Goal: Task Accomplishment & Management: Use online tool/utility

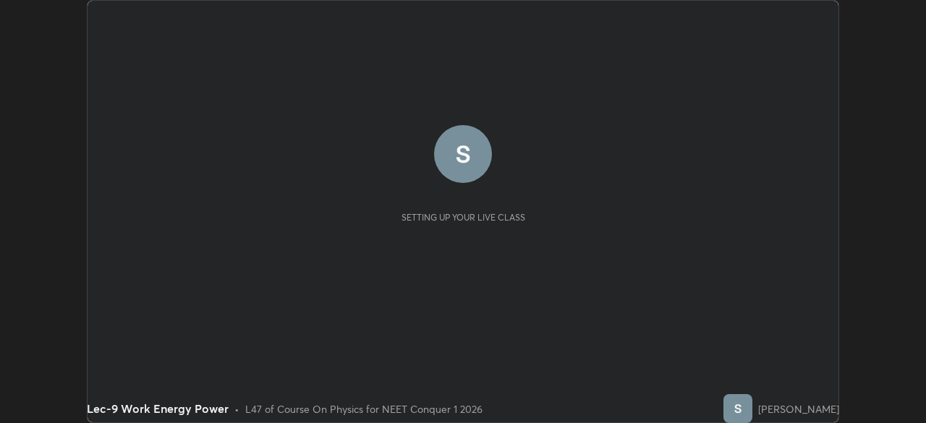
scroll to position [423, 925]
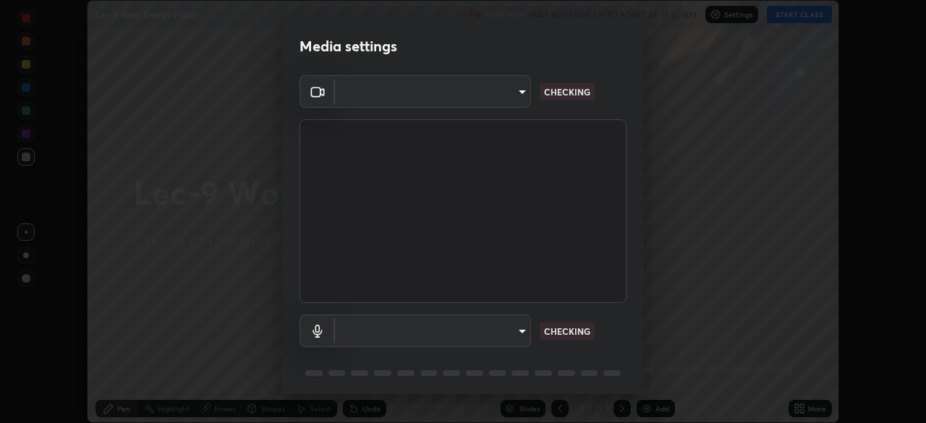
type input "e8b01860e9f4f9cf0b97084f56e189066d3111c6e0cf5993db34b4ae72e26104"
type input "default"
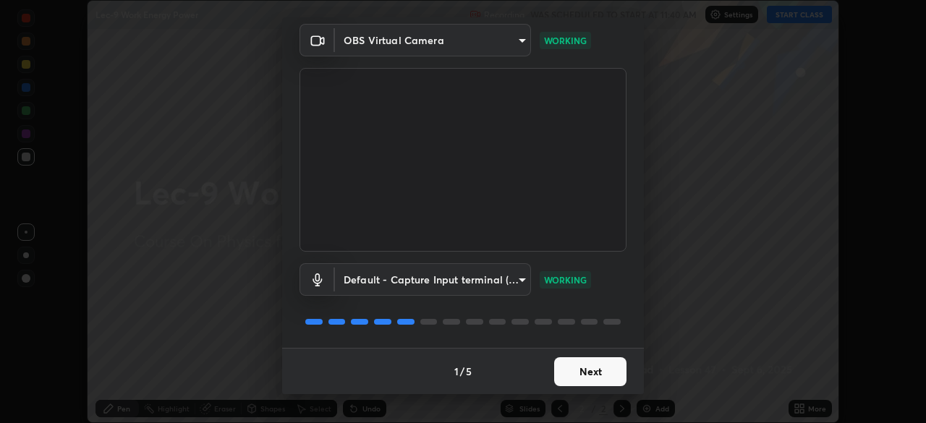
scroll to position [0, 0]
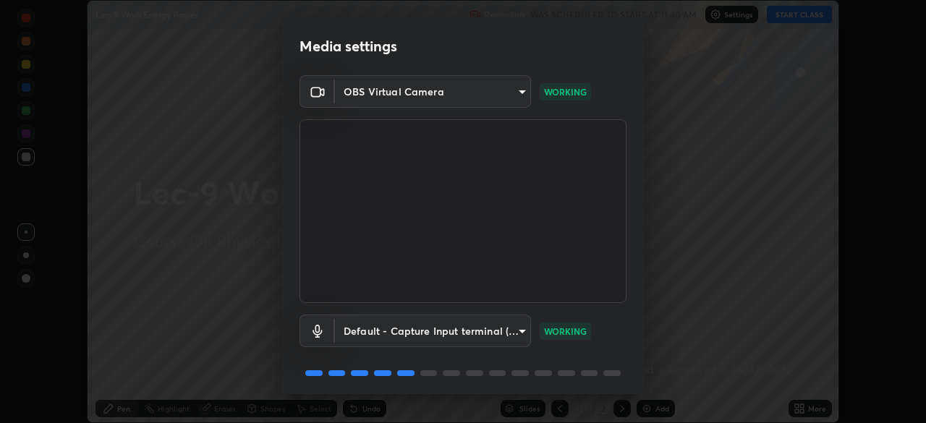
click at [508, 90] on body "Erase all Lec-9 Work Energy Power Recording WAS SCHEDULED TO START AT 11:40 AM …" at bounding box center [463, 211] width 926 height 423
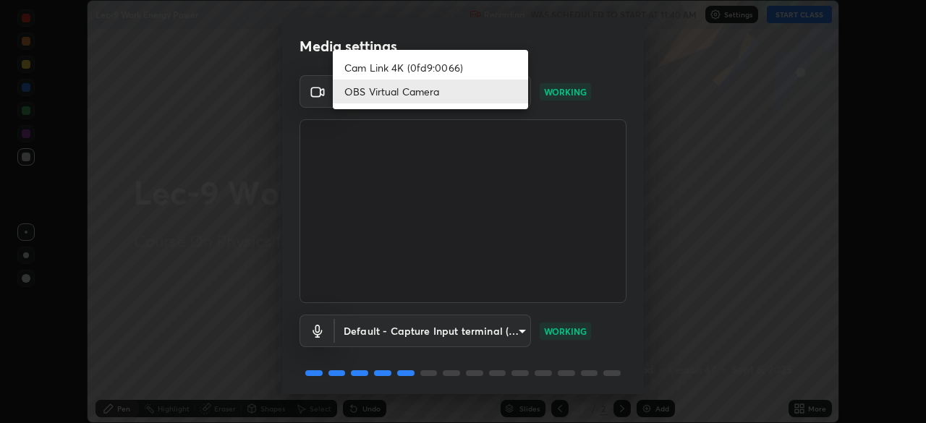
click at [478, 68] on li "Cam Link 4K (0fd9:0066)" at bounding box center [430, 68] width 195 height 24
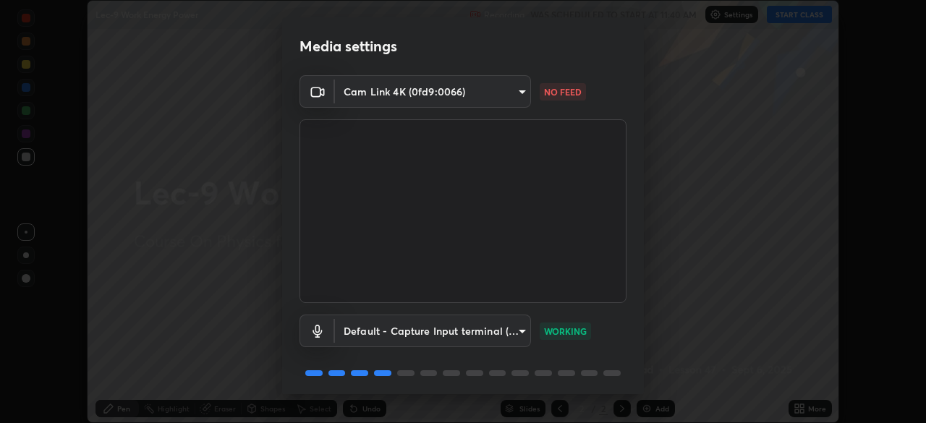
click at [453, 93] on body "Erase all Lec-9 Work Energy Power Recording WAS SCHEDULED TO START AT 11:40 AM …" at bounding box center [463, 211] width 926 height 423
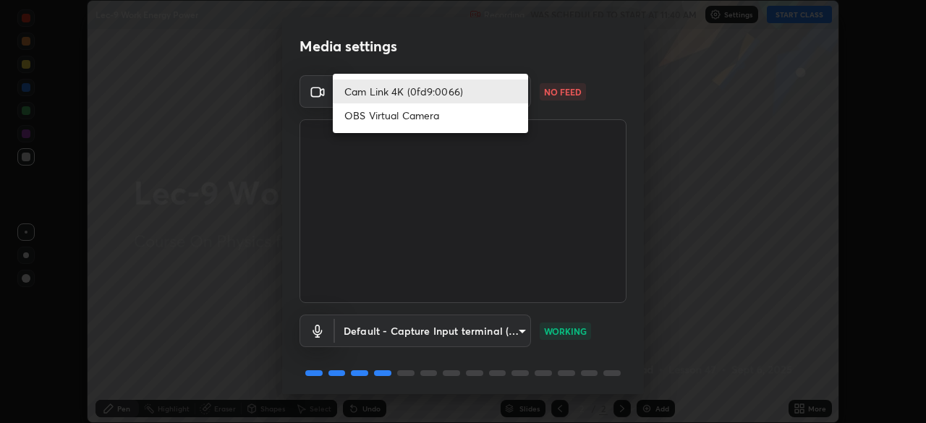
click at [417, 119] on li "OBS Virtual Camera" at bounding box center [430, 115] width 195 height 24
type input "e8b01860e9f4f9cf0b97084f56e189066d3111c6e0cf5993db34b4ae72e26104"
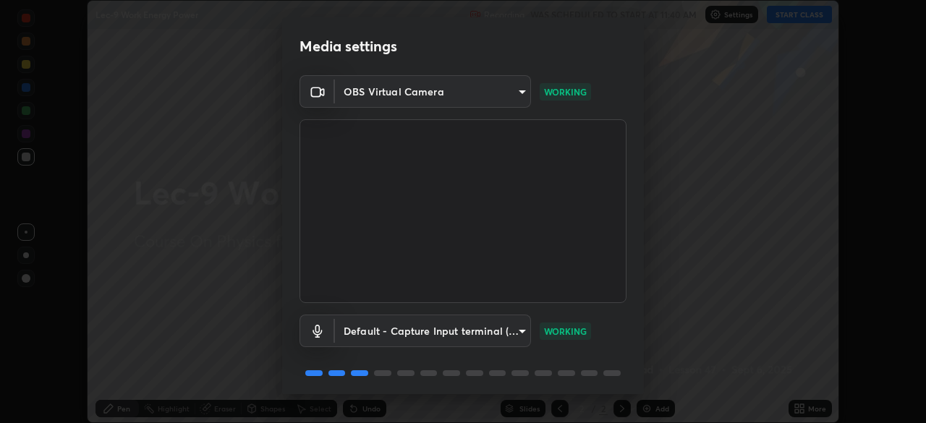
scroll to position [51, 0]
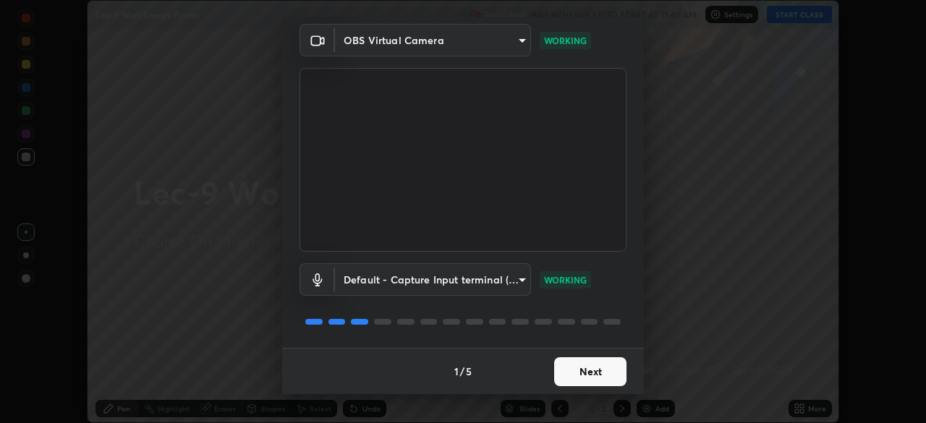
click at [578, 375] on button "Next" at bounding box center [590, 371] width 72 height 29
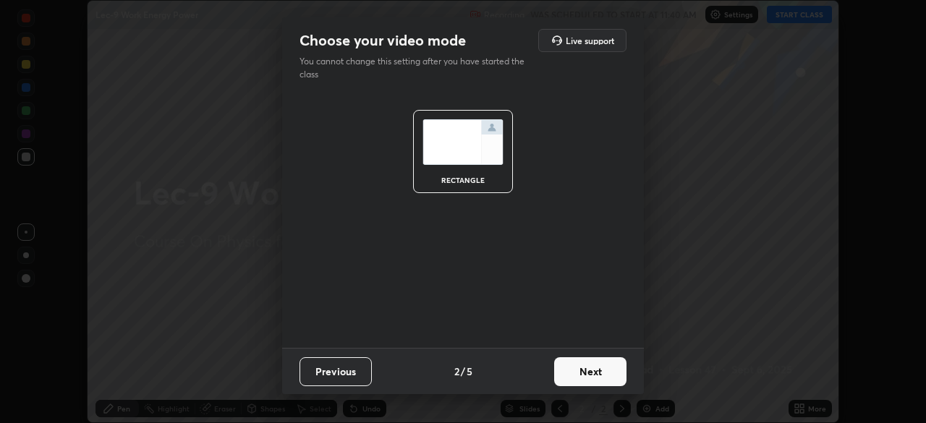
scroll to position [0, 0]
click at [587, 375] on button "Next" at bounding box center [590, 371] width 72 height 29
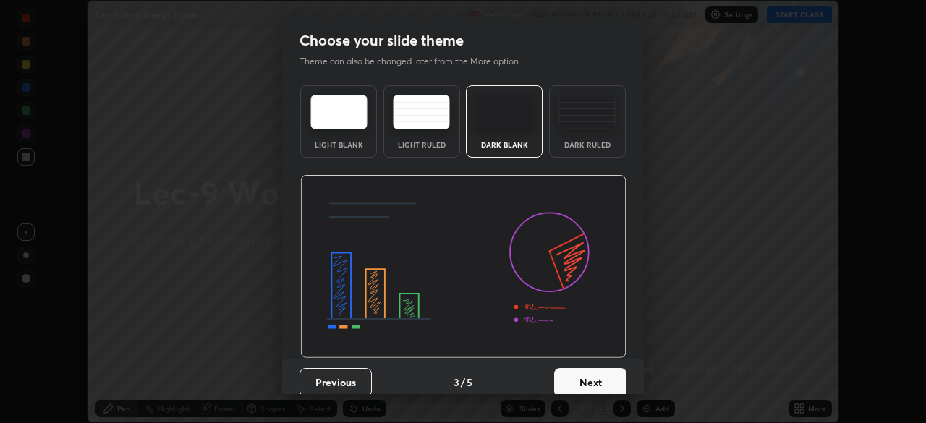
click at [580, 374] on button "Next" at bounding box center [590, 382] width 72 height 29
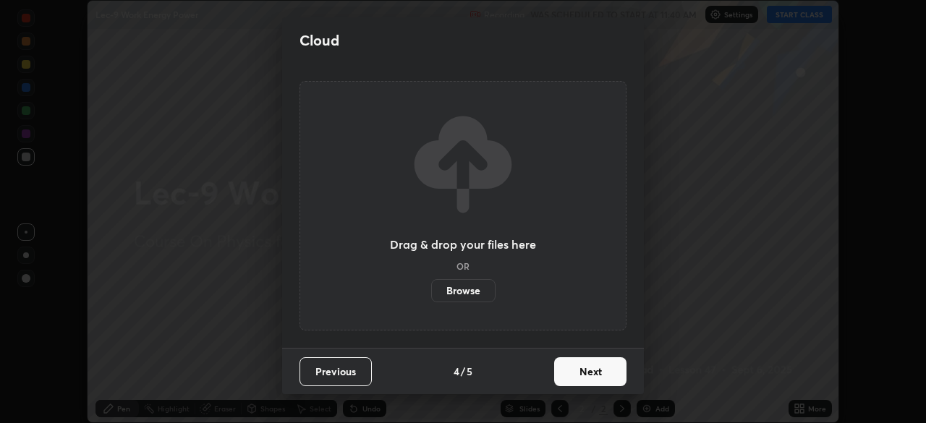
click at [575, 383] on button "Next" at bounding box center [590, 371] width 72 height 29
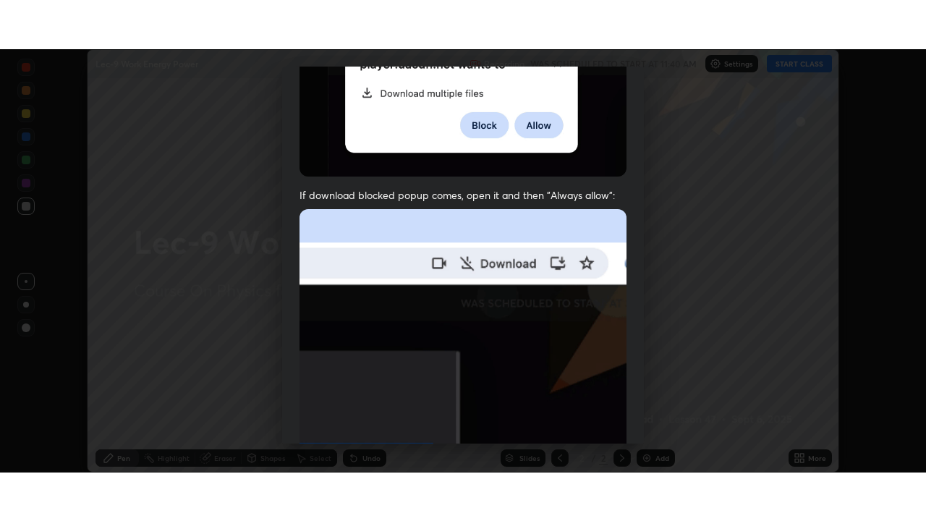
scroll to position [347, 0]
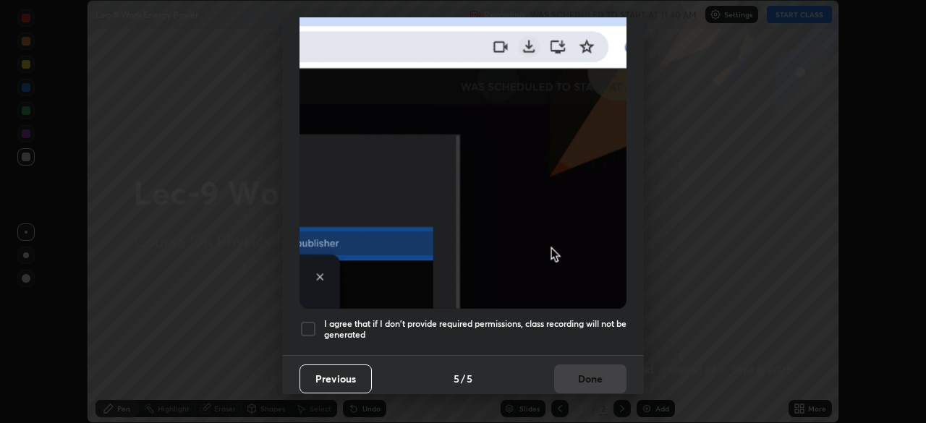
click at [307, 321] on div at bounding box center [307, 328] width 17 height 17
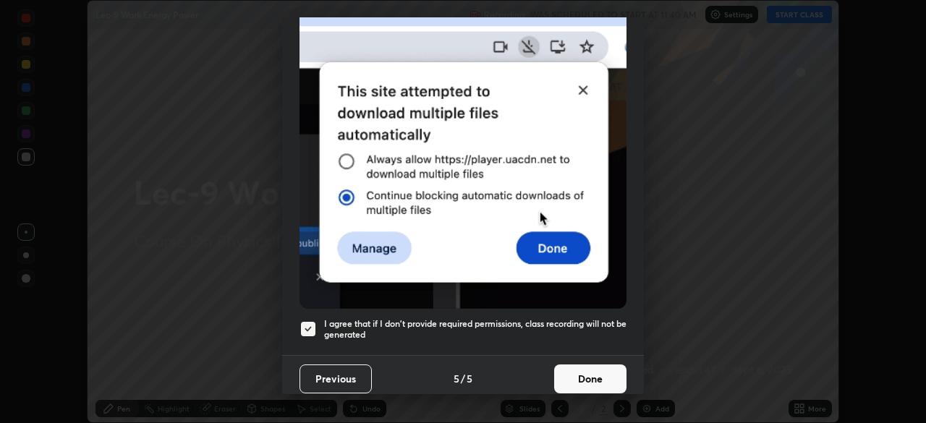
click at [587, 365] on button "Done" at bounding box center [590, 379] width 72 height 29
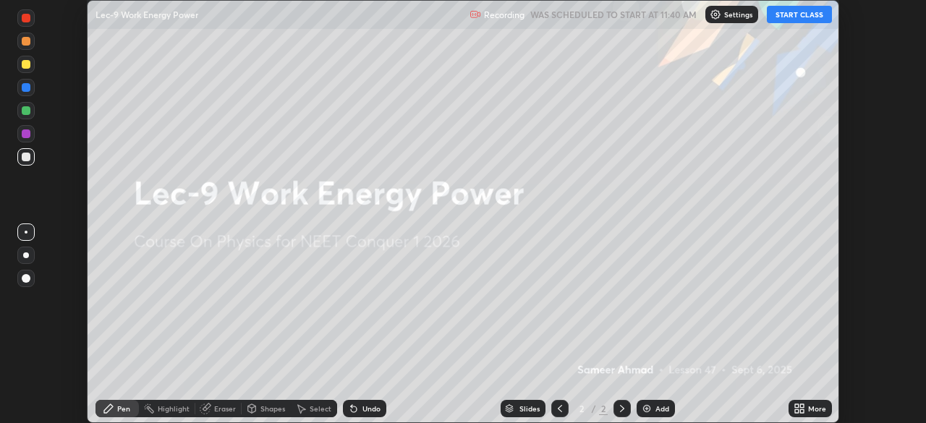
click at [798, 13] on button "START CLASS" at bounding box center [799, 14] width 65 height 17
click at [813, 410] on div "More" at bounding box center [817, 408] width 18 height 7
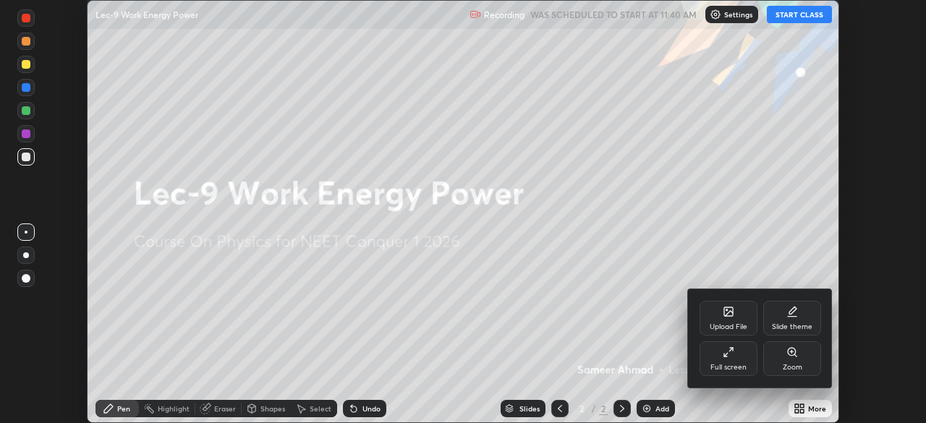
click at [735, 365] on div "Full screen" at bounding box center [728, 367] width 36 height 7
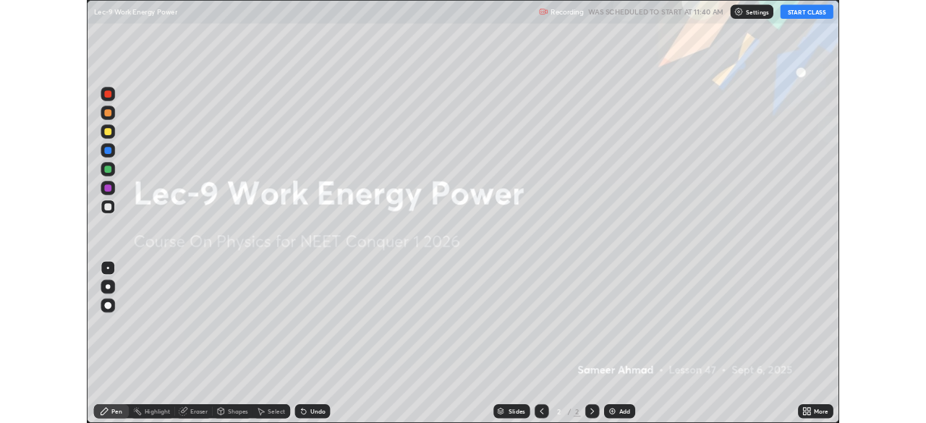
scroll to position [521, 926]
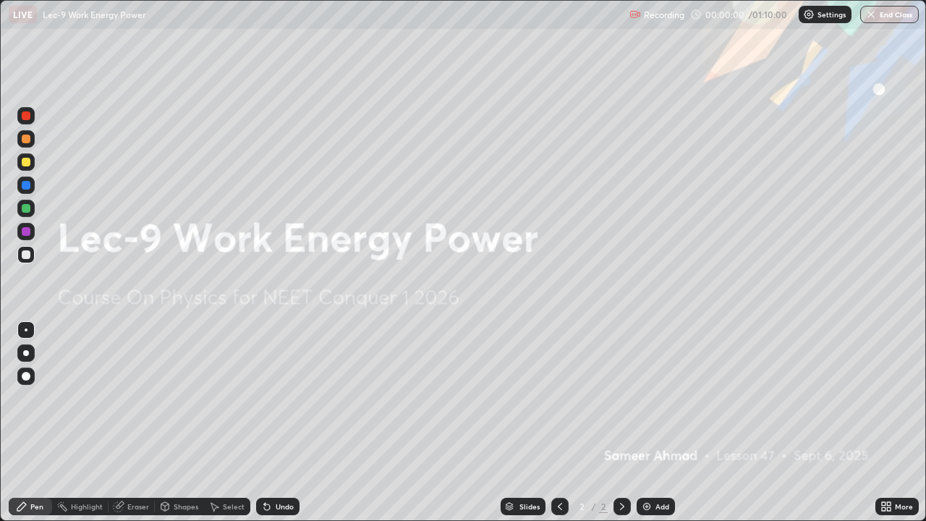
click at [659, 422] on div "Add" at bounding box center [662, 506] width 14 height 7
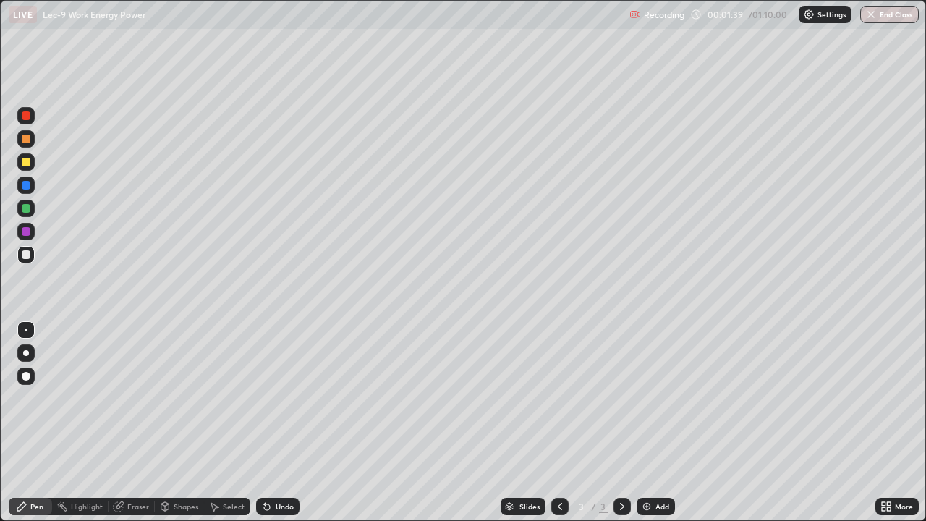
click at [29, 211] on div at bounding box center [26, 208] width 9 height 9
click at [277, 422] on div "Undo" at bounding box center [285, 506] width 18 height 7
click at [276, 422] on div "Undo" at bounding box center [285, 506] width 18 height 7
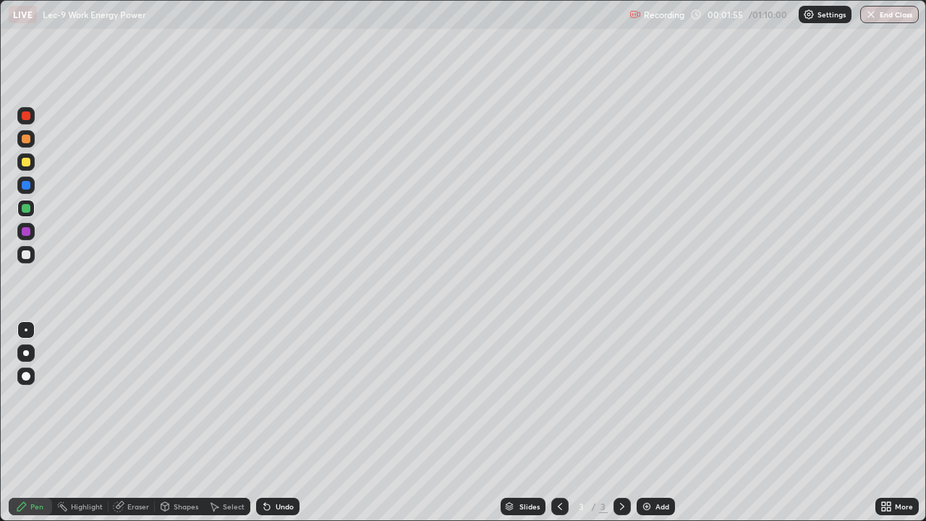
click at [272, 422] on div "Undo" at bounding box center [277, 506] width 43 height 17
click at [271, 422] on div "Undo" at bounding box center [277, 506] width 43 height 17
click at [27, 254] on div at bounding box center [26, 254] width 9 height 9
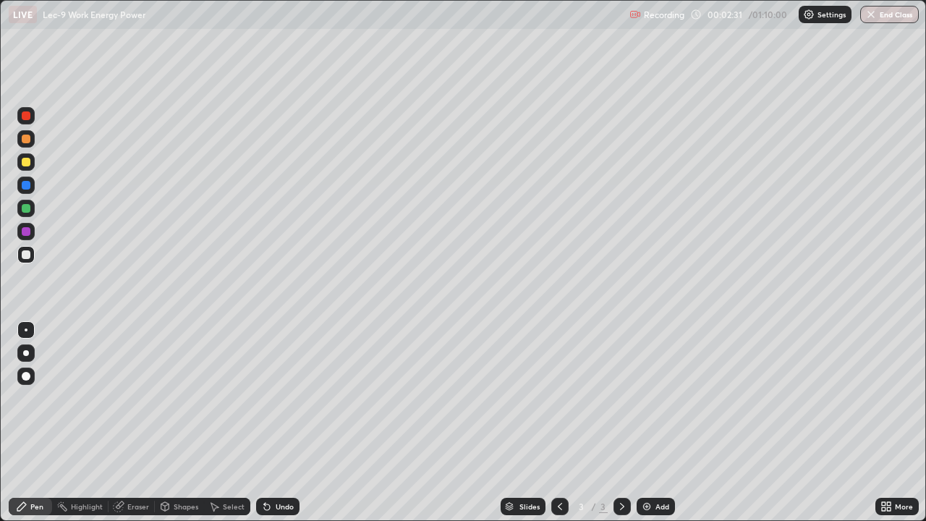
click at [33, 213] on div at bounding box center [25, 208] width 17 height 17
click at [660, 422] on div "Add" at bounding box center [662, 506] width 14 height 7
click at [27, 257] on div at bounding box center [26, 254] width 9 height 9
click at [282, 422] on div "Undo" at bounding box center [285, 506] width 18 height 7
click at [653, 422] on div "Add" at bounding box center [656, 506] width 38 height 17
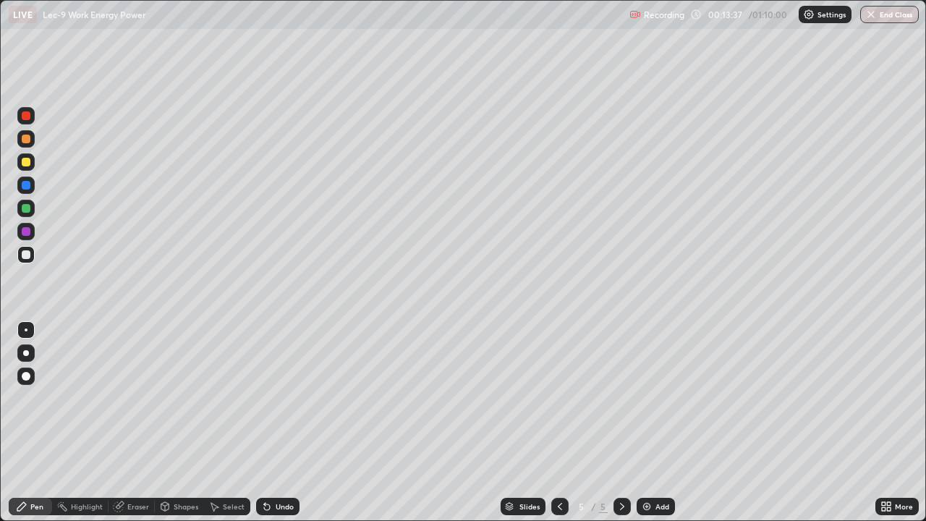
click at [558, 422] on icon at bounding box center [560, 507] width 12 height 12
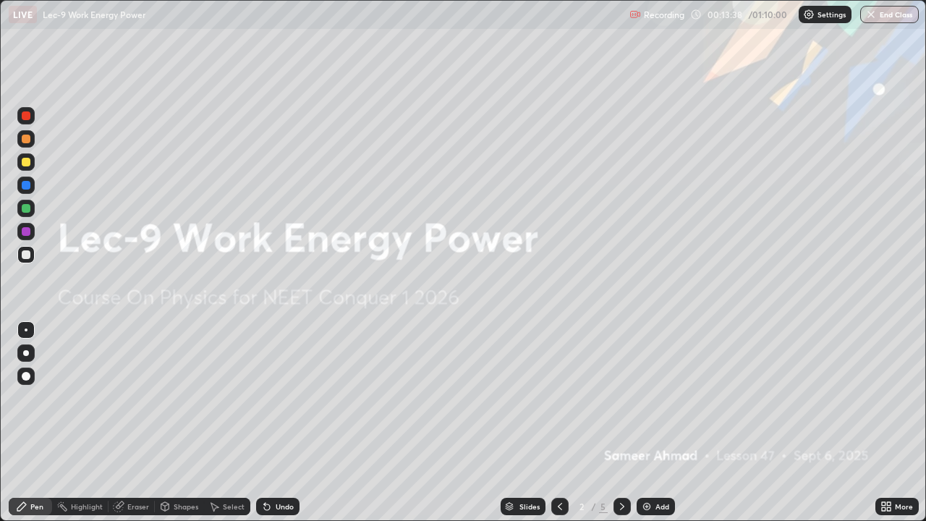
click at [619, 422] on icon at bounding box center [622, 507] width 12 height 12
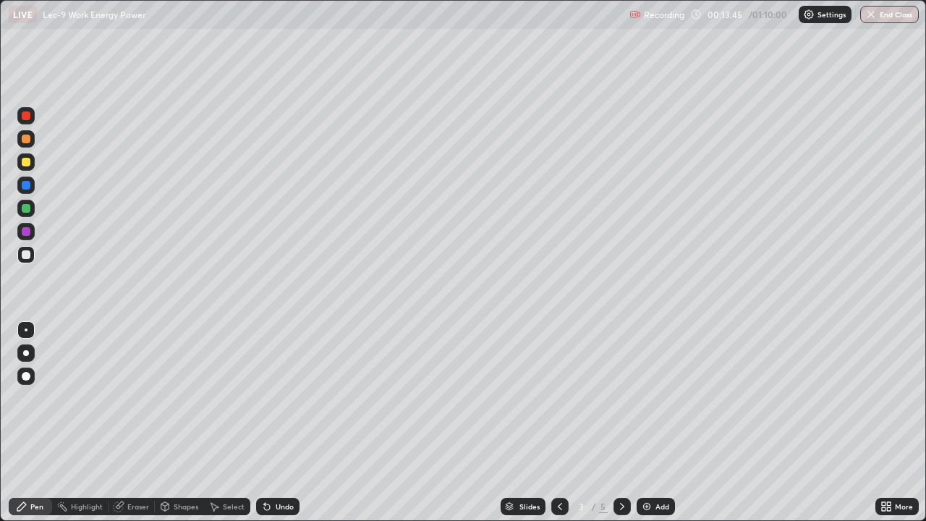
click at [621, 422] on icon at bounding box center [622, 507] width 12 height 12
click at [23, 211] on div at bounding box center [26, 208] width 9 height 9
click at [276, 422] on div "Undo" at bounding box center [285, 506] width 18 height 7
click at [268, 422] on icon at bounding box center [267, 507] width 12 height 12
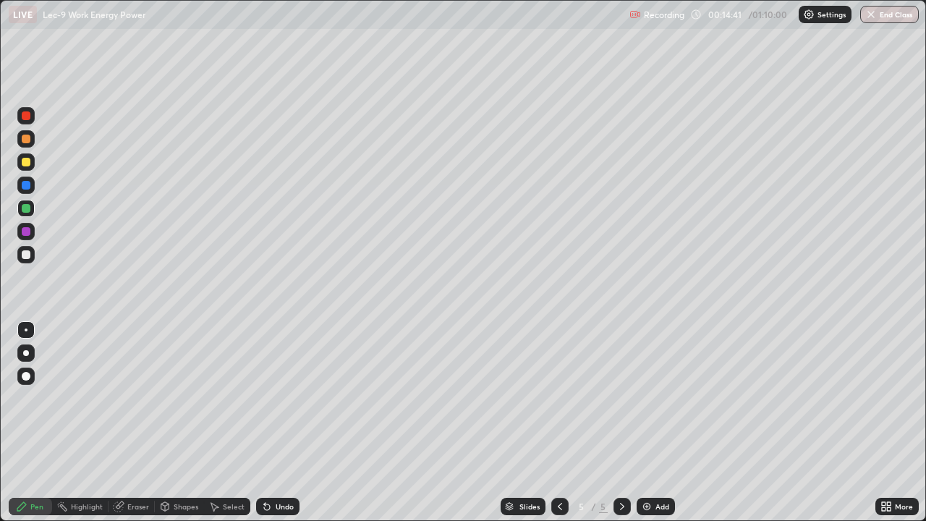
click at [271, 422] on div "Undo" at bounding box center [277, 506] width 43 height 17
click at [620, 422] on icon at bounding box center [622, 507] width 12 height 12
click at [659, 422] on div "Add" at bounding box center [662, 506] width 14 height 7
click at [27, 255] on div at bounding box center [26, 254] width 9 height 9
click at [229, 422] on div "Select" at bounding box center [234, 506] width 22 height 7
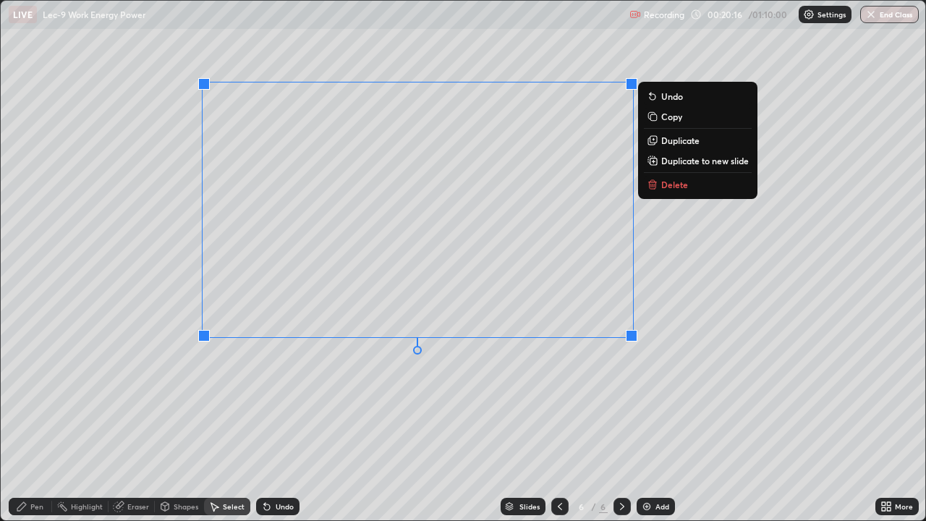
click at [681, 160] on p "Duplicate to new slide" at bounding box center [705, 161] width 88 height 12
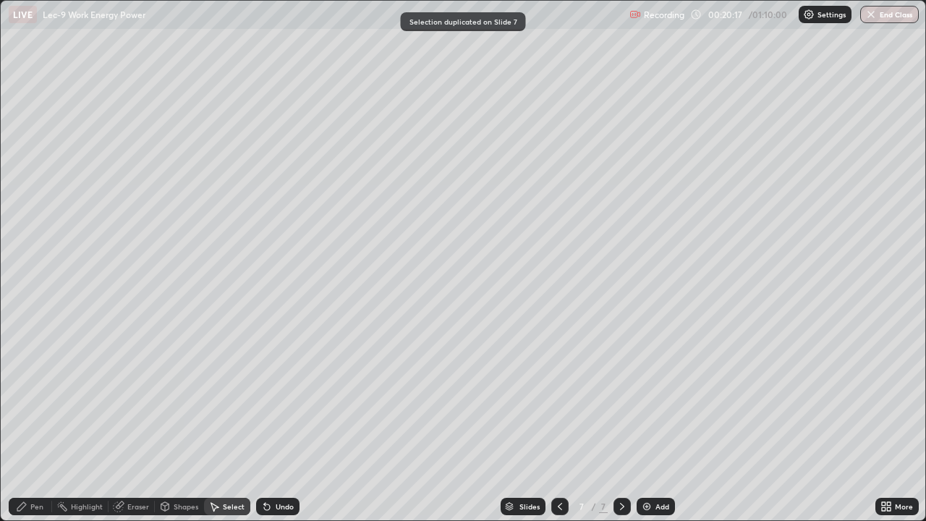
click at [32, 422] on div "Pen" at bounding box center [36, 506] width 13 height 7
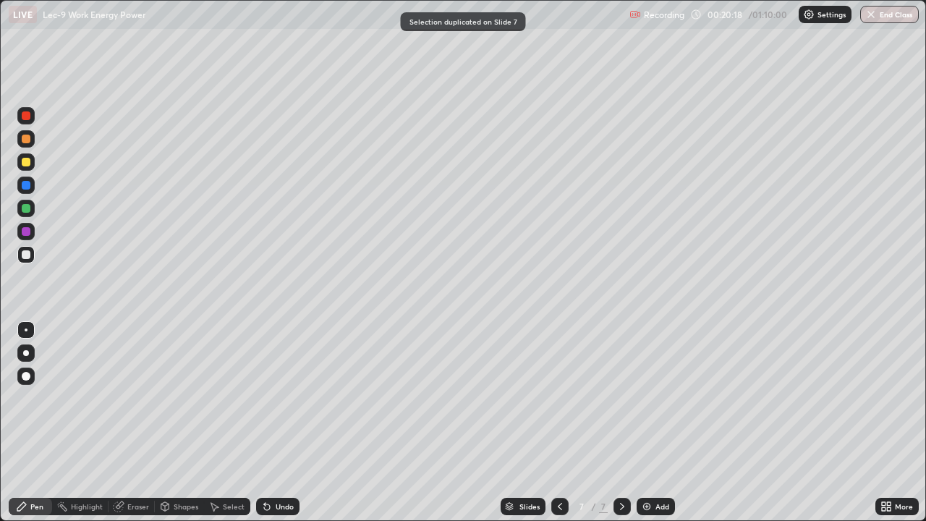
click at [26, 211] on div at bounding box center [26, 208] width 9 height 9
click at [137, 422] on div "Eraser" at bounding box center [138, 506] width 22 height 7
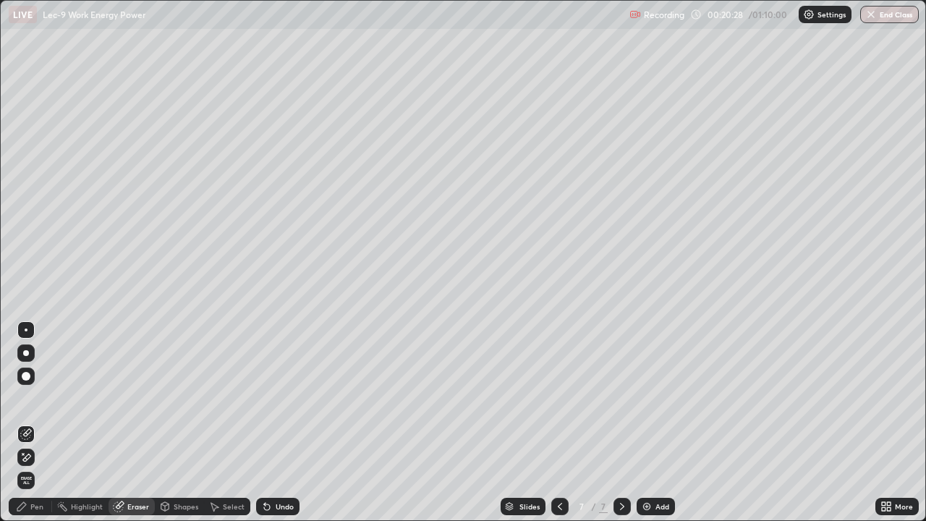
click at [30, 422] on div "Pen" at bounding box center [36, 506] width 13 height 7
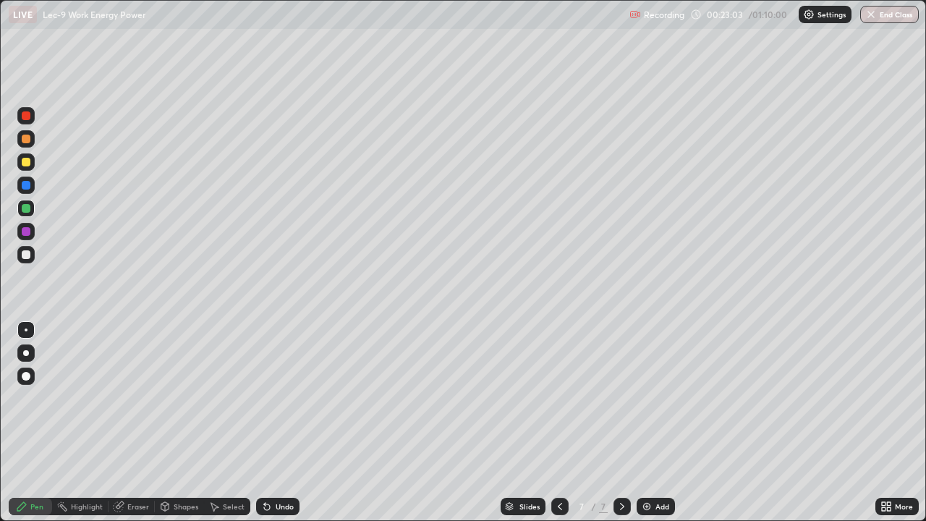
click at [650, 422] on img at bounding box center [647, 507] width 12 height 12
click at [29, 253] on div at bounding box center [26, 254] width 9 height 9
click at [272, 422] on div "Undo" at bounding box center [277, 506] width 43 height 17
click at [281, 422] on div "Undo" at bounding box center [285, 506] width 18 height 7
click at [271, 422] on div "Undo" at bounding box center [277, 506] width 43 height 17
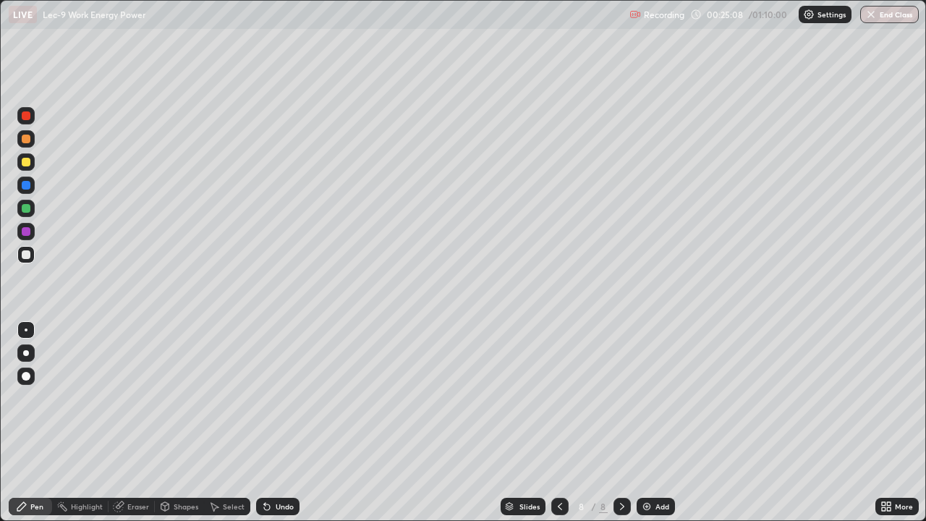
click at [273, 422] on div "Undo" at bounding box center [277, 506] width 43 height 17
click at [271, 422] on div "Undo" at bounding box center [277, 506] width 43 height 17
click at [224, 422] on div "Select" at bounding box center [234, 506] width 22 height 7
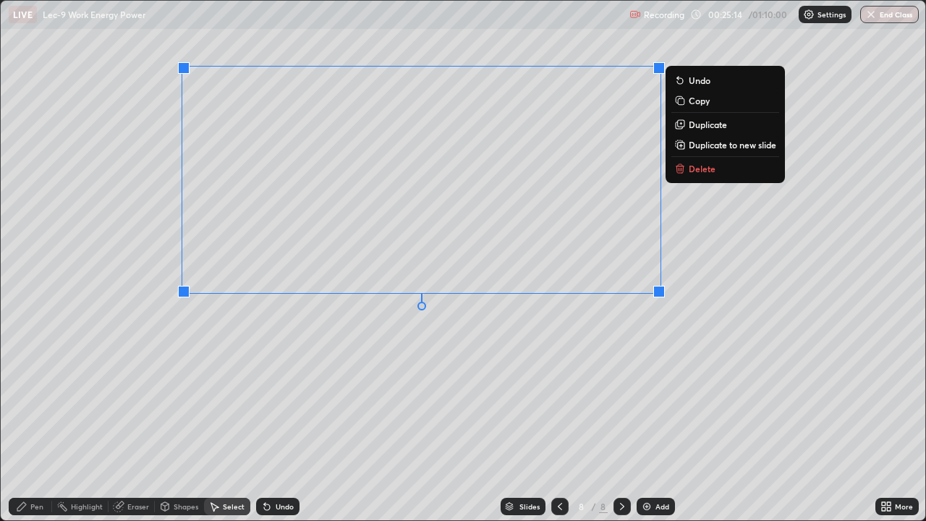
click at [698, 143] on p "Duplicate to new slide" at bounding box center [733, 145] width 88 height 12
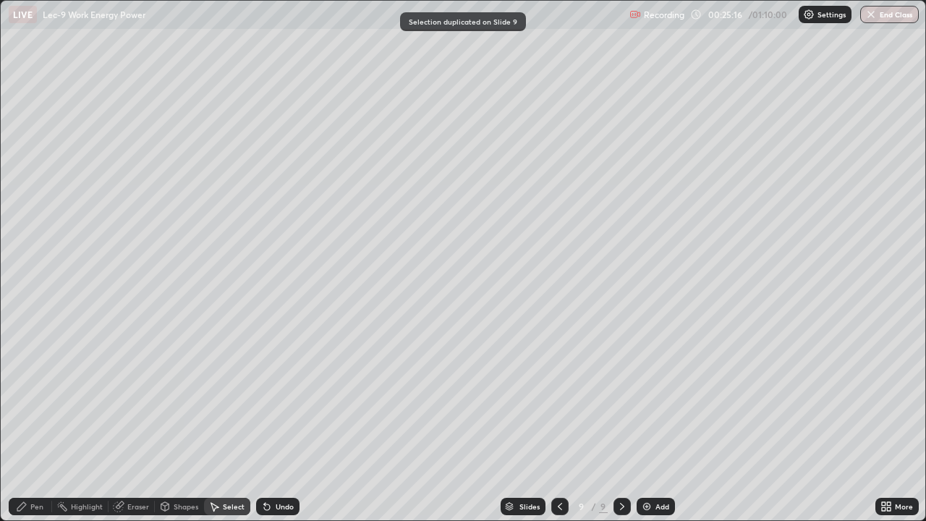
click at [30, 422] on div "Pen" at bounding box center [36, 506] width 13 height 7
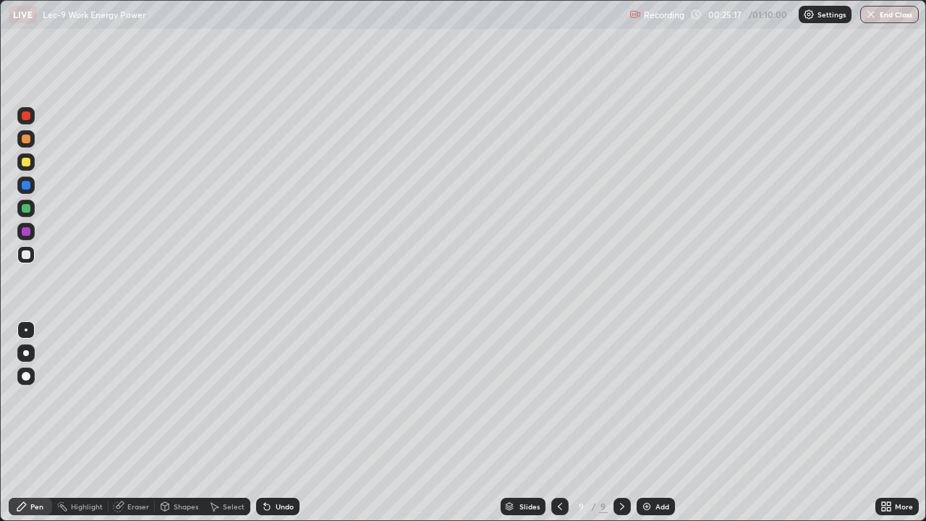
click at [30, 214] on div at bounding box center [25, 208] width 17 height 17
click at [284, 422] on div "Undo" at bounding box center [285, 506] width 18 height 7
click at [234, 422] on div "Select" at bounding box center [234, 506] width 22 height 7
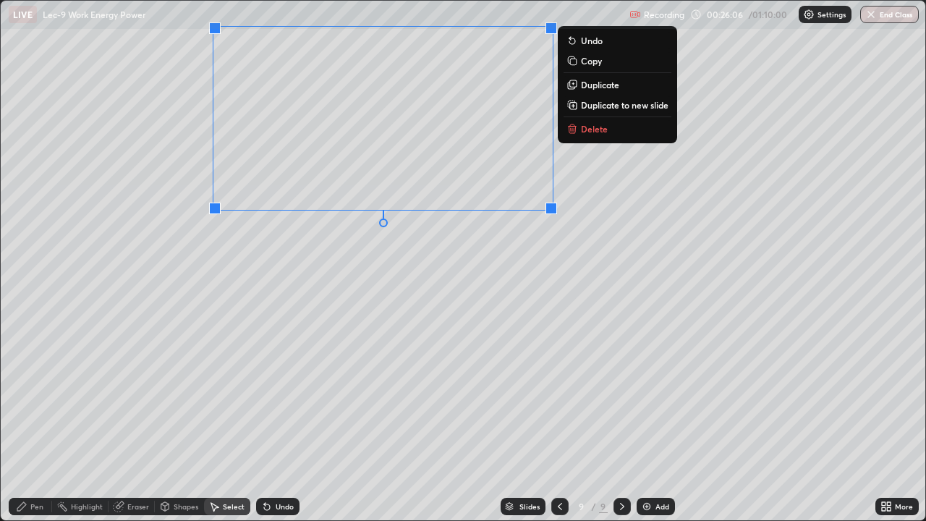
click at [25, 422] on icon at bounding box center [22, 507] width 12 height 12
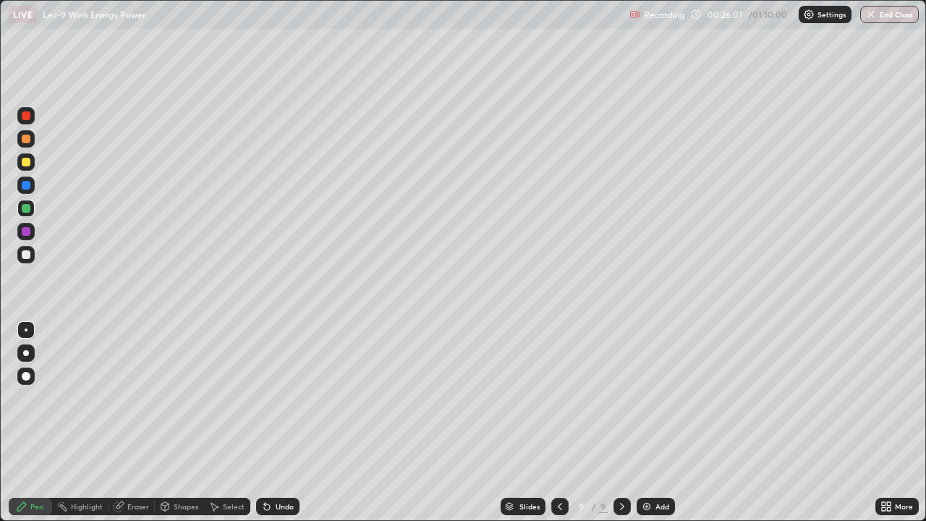
click at [27, 255] on div at bounding box center [26, 254] width 9 height 9
click at [278, 422] on div "Undo" at bounding box center [285, 506] width 18 height 7
click at [283, 422] on div "Undo" at bounding box center [285, 506] width 18 height 7
click at [277, 422] on div "Undo" at bounding box center [277, 506] width 43 height 17
click at [225, 422] on div "Select" at bounding box center [234, 506] width 22 height 7
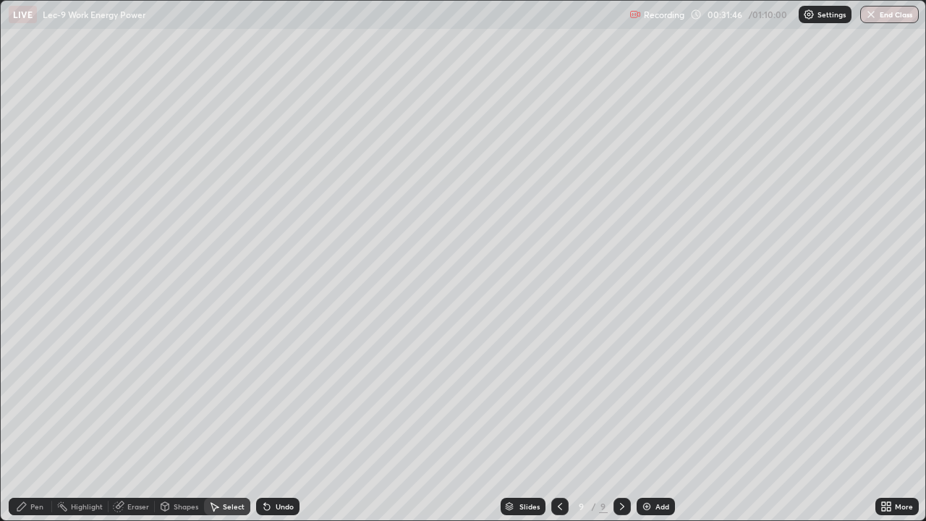
click at [558, 422] on icon at bounding box center [560, 506] width 4 height 7
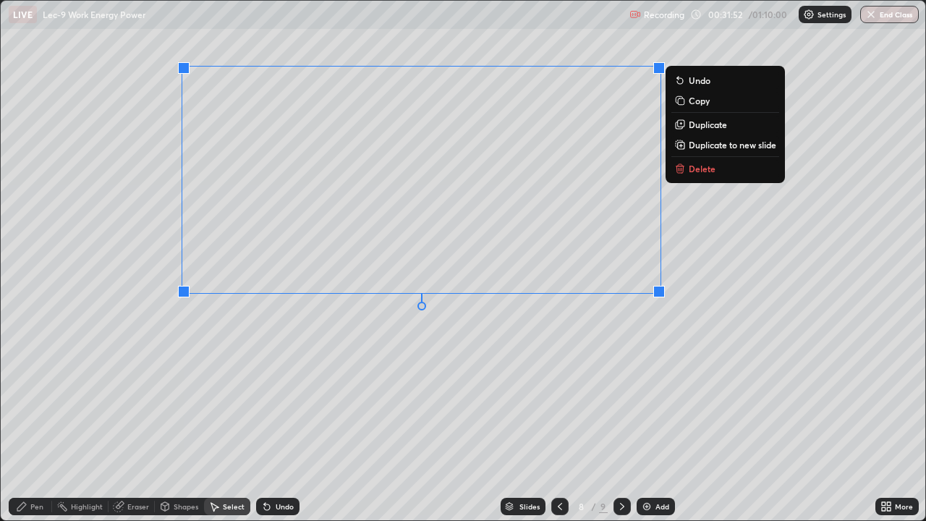
click at [700, 101] on p "Copy" at bounding box center [699, 101] width 21 height 12
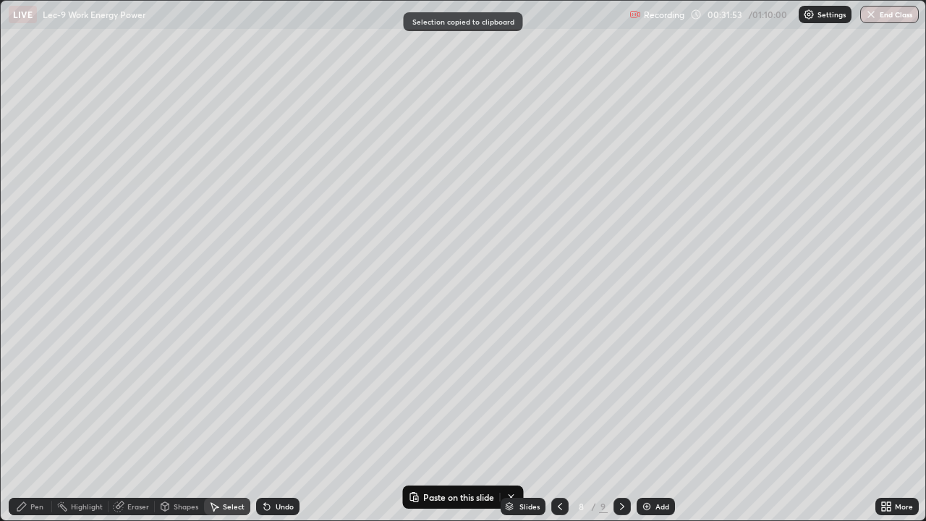
click at [620, 422] on icon at bounding box center [622, 507] width 12 height 12
click at [621, 422] on icon at bounding box center [622, 507] width 12 height 12
click at [620, 422] on icon at bounding box center [622, 507] width 12 height 12
click at [666, 422] on div "Add" at bounding box center [656, 506] width 38 height 17
click at [315, 89] on div "0 ° Undo Copy Paste here Duplicate Duplicate to new slide Delete" at bounding box center [463, 260] width 924 height 519
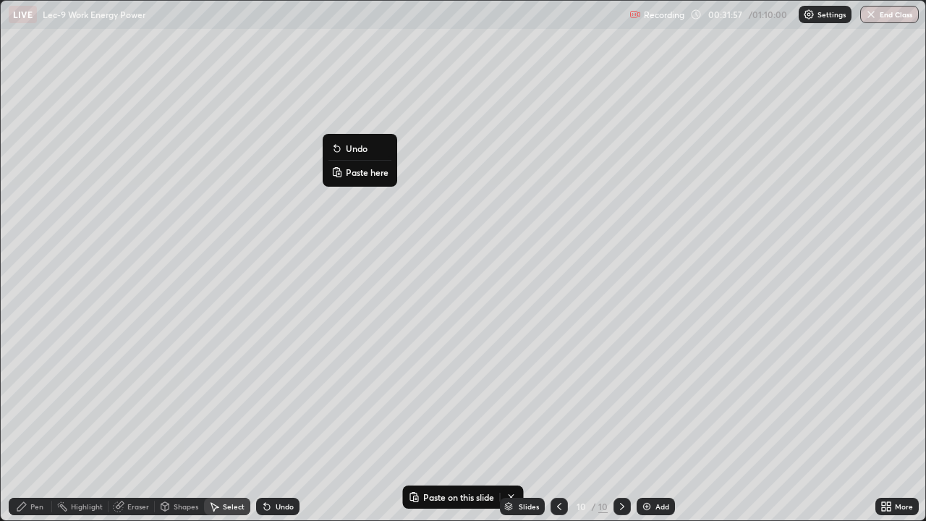
click at [351, 173] on p "Paste here" at bounding box center [367, 172] width 43 height 12
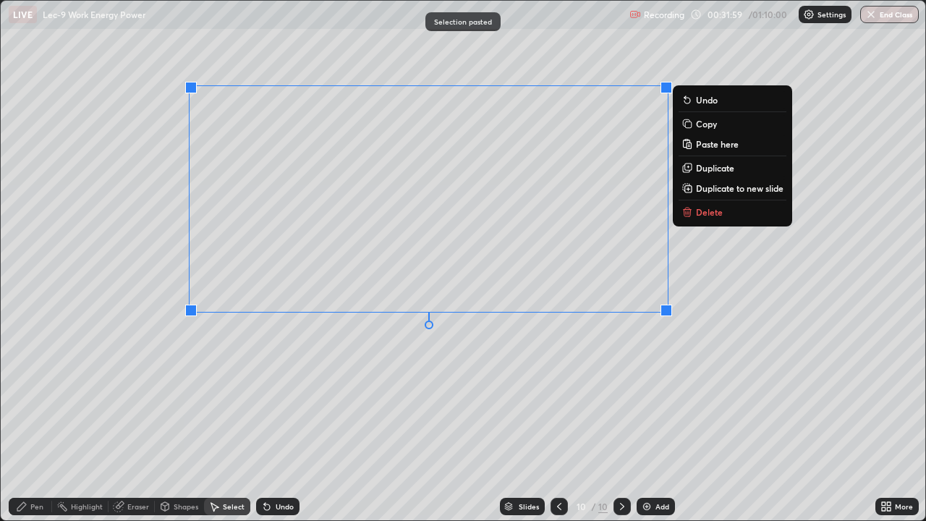
click at [30, 422] on div "Pen" at bounding box center [30, 506] width 43 height 17
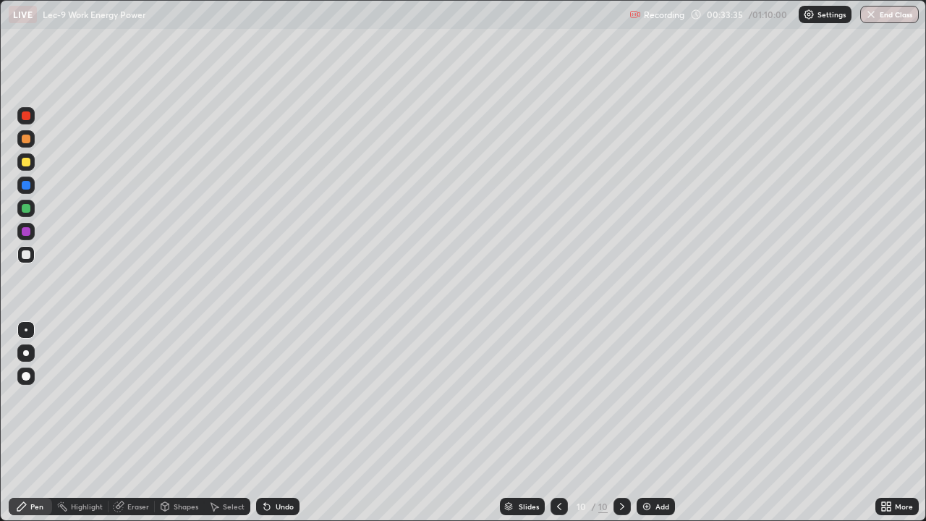
click at [271, 422] on div "Undo" at bounding box center [277, 506] width 43 height 17
click at [131, 422] on div "Eraser" at bounding box center [138, 506] width 22 height 7
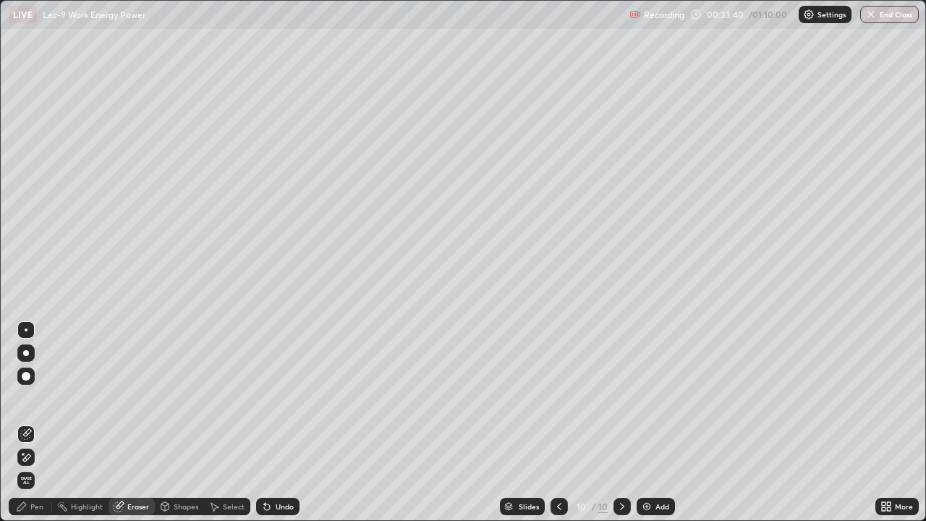
click at [25, 422] on icon at bounding box center [22, 507] width 12 height 12
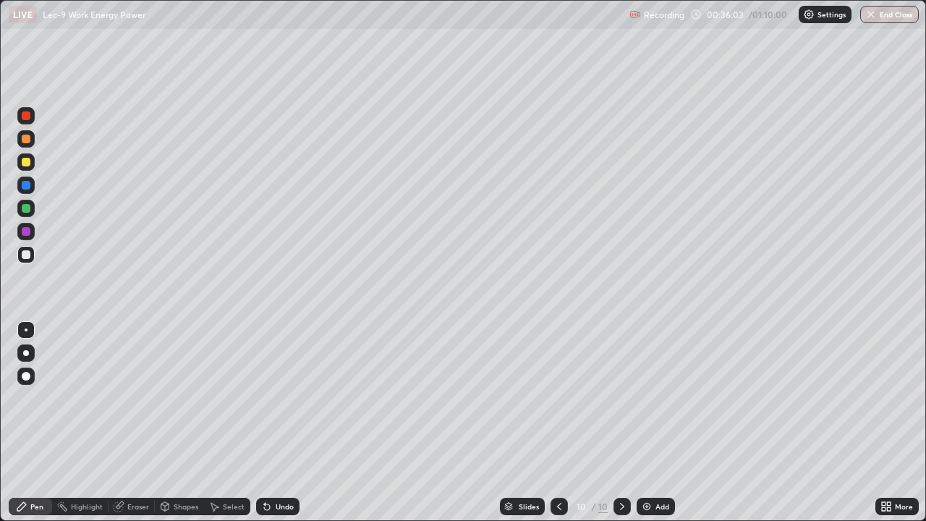
click at [560, 422] on icon at bounding box center [559, 507] width 12 height 12
click at [139, 422] on div "Eraser" at bounding box center [138, 506] width 22 height 7
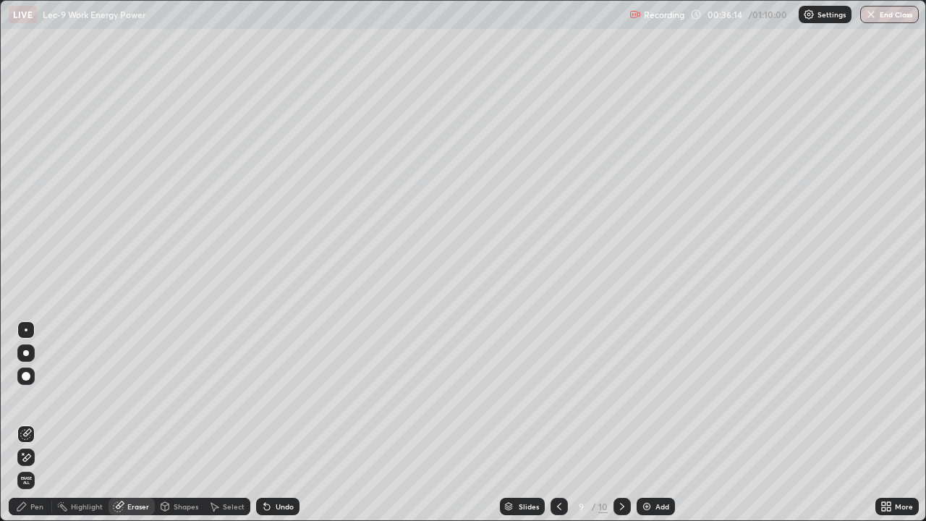
click at [40, 422] on div "Pen" at bounding box center [30, 506] width 43 height 17
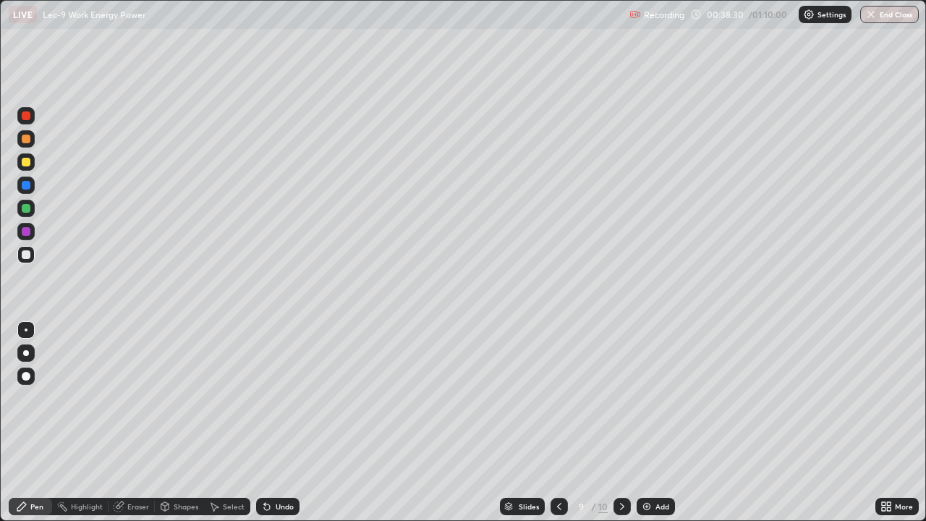
click at [621, 422] on icon at bounding box center [622, 506] width 4 height 7
click at [269, 422] on icon at bounding box center [267, 507] width 12 height 12
click at [362, 422] on div "Slides 10 / 10 Add" at bounding box center [587, 506] width 576 height 29
click at [558, 422] on icon at bounding box center [559, 507] width 12 height 12
click at [621, 422] on icon at bounding box center [622, 507] width 12 height 12
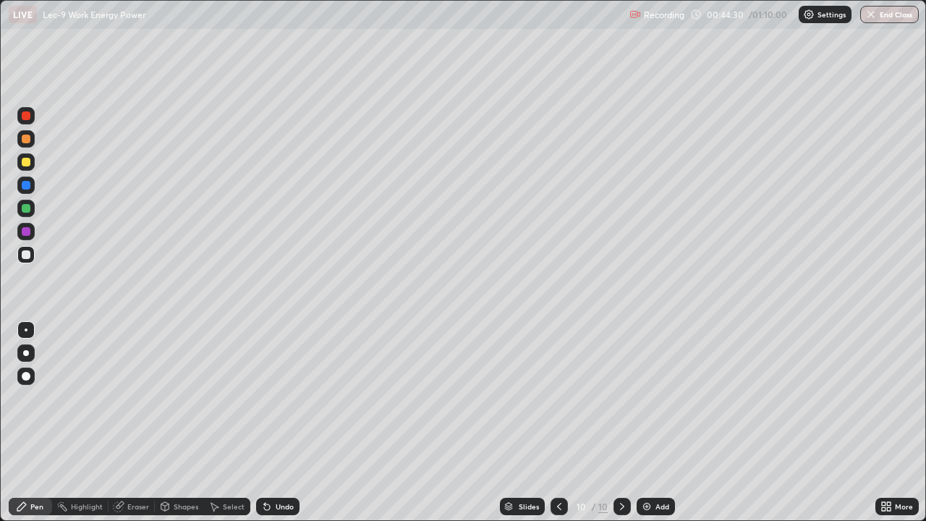
click at [558, 422] on icon at bounding box center [559, 507] width 12 height 12
click at [662, 422] on div "Add" at bounding box center [656, 506] width 38 height 17
click at [24, 422] on icon at bounding box center [22, 507] width 12 height 12
click at [281, 422] on div "Undo" at bounding box center [277, 506] width 43 height 17
click at [281, 422] on div "Undo" at bounding box center [285, 506] width 18 height 7
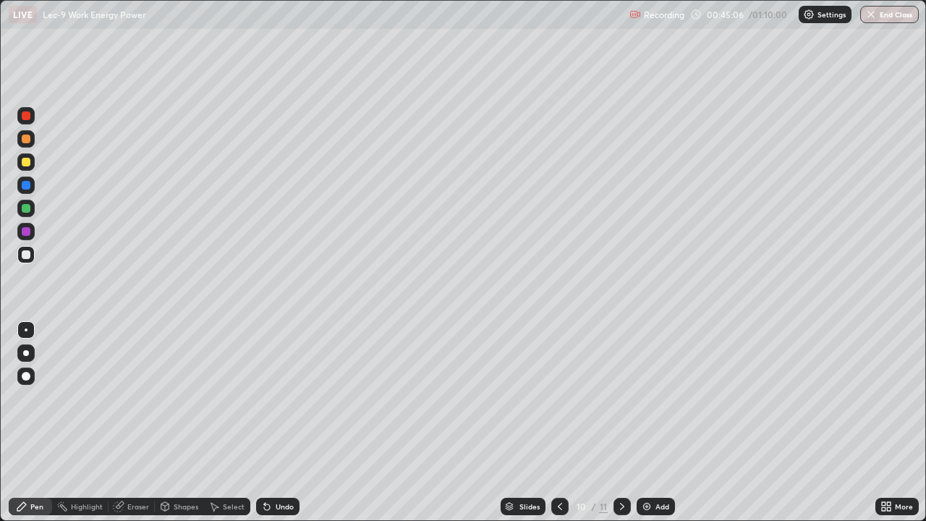
click at [279, 422] on div "Undo" at bounding box center [277, 506] width 43 height 17
click at [558, 422] on icon at bounding box center [560, 507] width 12 height 12
click at [621, 422] on icon at bounding box center [622, 507] width 12 height 12
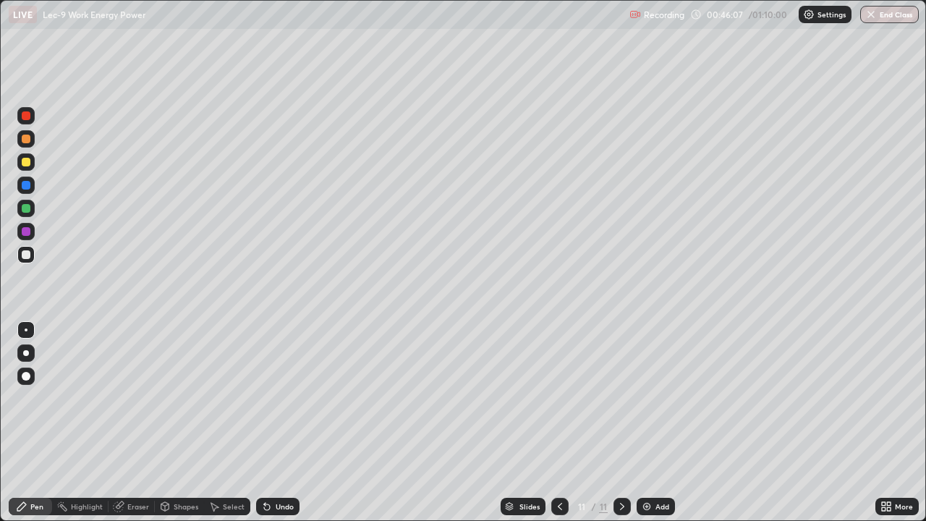
click at [557, 422] on icon at bounding box center [560, 507] width 12 height 12
click at [558, 422] on icon at bounding box center [560, 507] width 12 height 12
click at [621, 422] on icon at bounding box center [622, 507] width 12 height 12
click at [558, 422] on icon at bounding box center [560, 507] width 12 height 12
click at [621, 422] on icon at bounding box center [622, 506] width 4 height 7
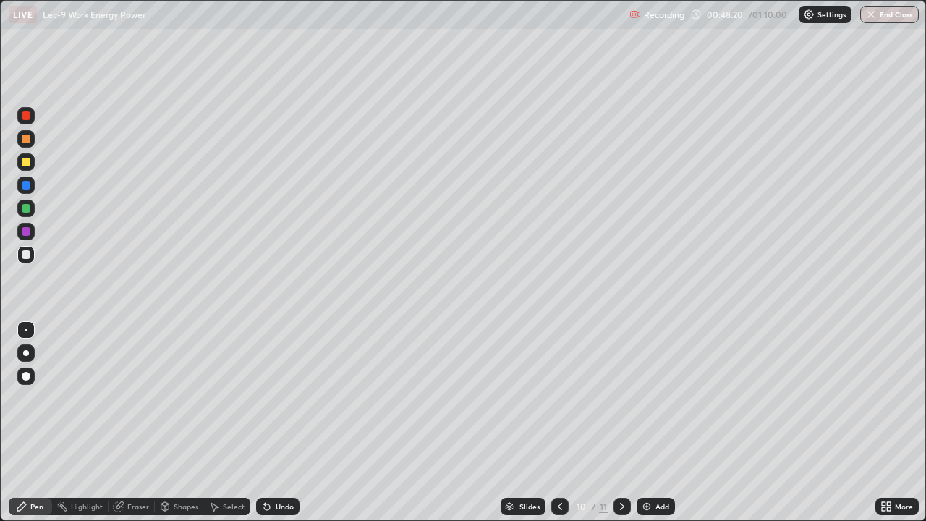
click at [621, 422] on icon at bounding box center [622, 507] width 12 height 12
click at [558, 422] on icon at bounding box center [560, 507] width 12 height 12
click at [621, 422] on icon at bounding box center [622, 507] width 12 height 12
click at [558, 422] on icon at bounding box center [560, 507] width 12 height 12
click at [556, 422] on div at bounding box center [559, 506] width 17 height 17
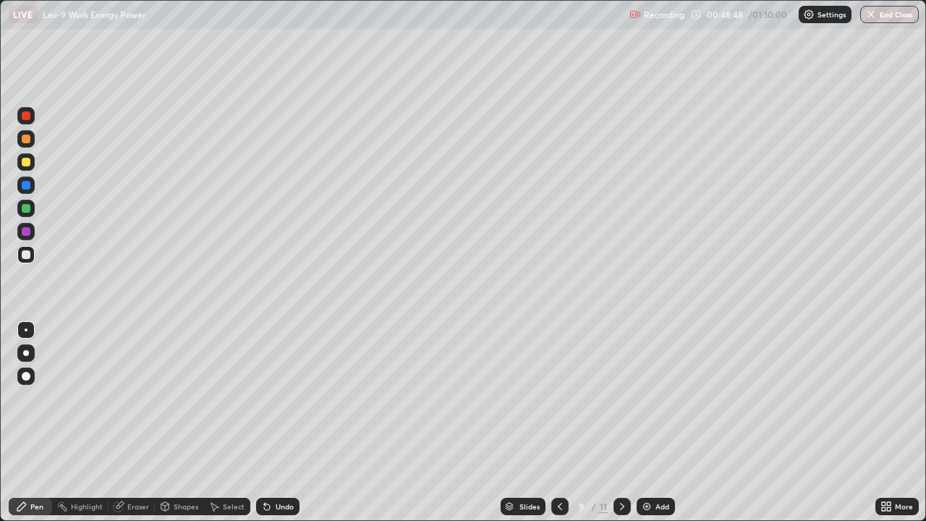
click at [558, 422] on icon at bounding box center [560, 507] width 12 height 12
click at [621, 422] on icon at bounding box center [622, 507] width 12 height 12
click at [622, 422] on icon at bounding box center [622, 507] width 12 height 12
click at [617, 422] on icon at bounding box center [622, 507] width 12 height 12
click at [627, 422] on div at bounding box center [621, 506] width 17 height 17
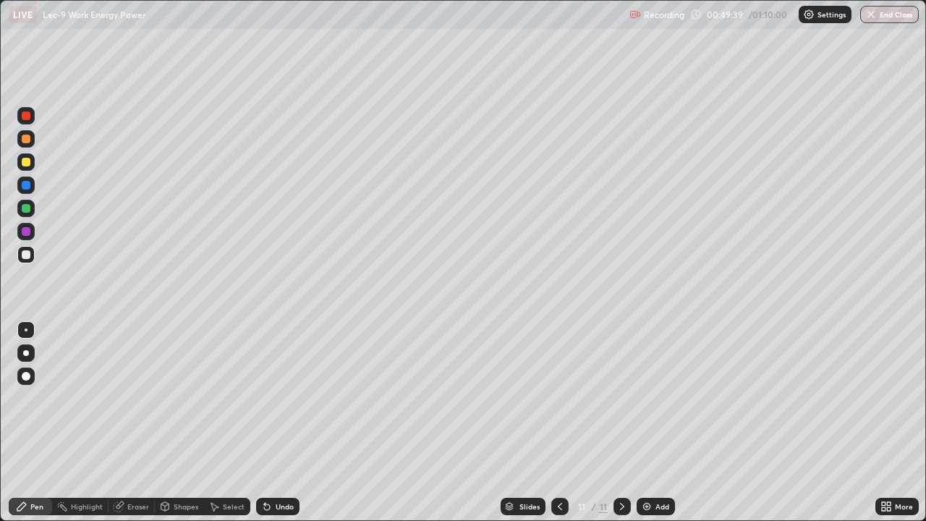
click at [621, 422] on icon at bounding box center [622, 507] width 12 height 12
click at [558, 422] on icon at bounding box center [560, 507] width 12 height 12
click at [621, 422] on icon at bounding box center [622, 507] width 12 height 12
click at [619, 422] on icon at bounding box center [622, 507] width 12 height 12
click at [557, 422] on div at bounding box center [559, 506] width 17 height 17
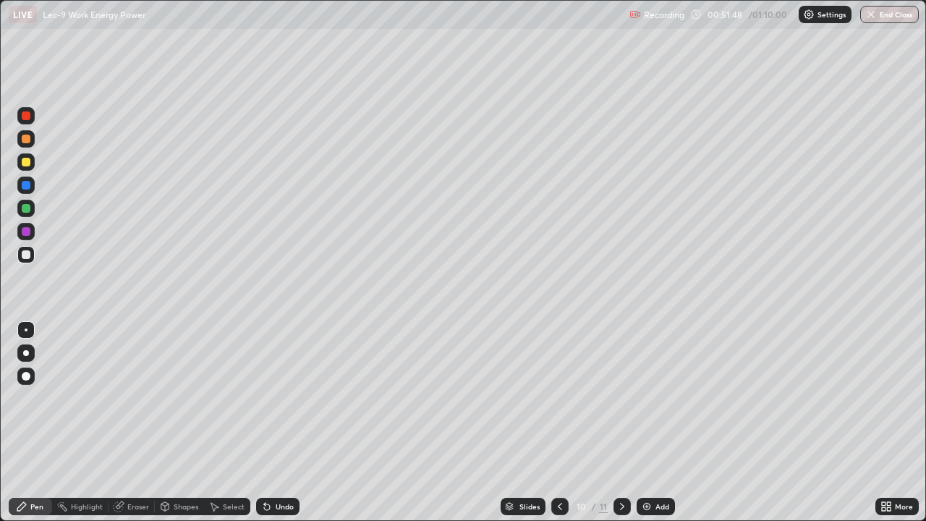
click at [556, 422] on div at bounding box center [559, 506] width 17 height 29
click at [564, 422] on icon at bounding box center [560, 507] width 12 height 12
click at [35, 422] on div "Pen" at bounding box center [36, 506] width 13 height 7
click at [620, 422] on icon at bounding box center [622, 507] width 12 height 12
click at [621, 422] on div at bounding box center [621, 506] width 17 height 17
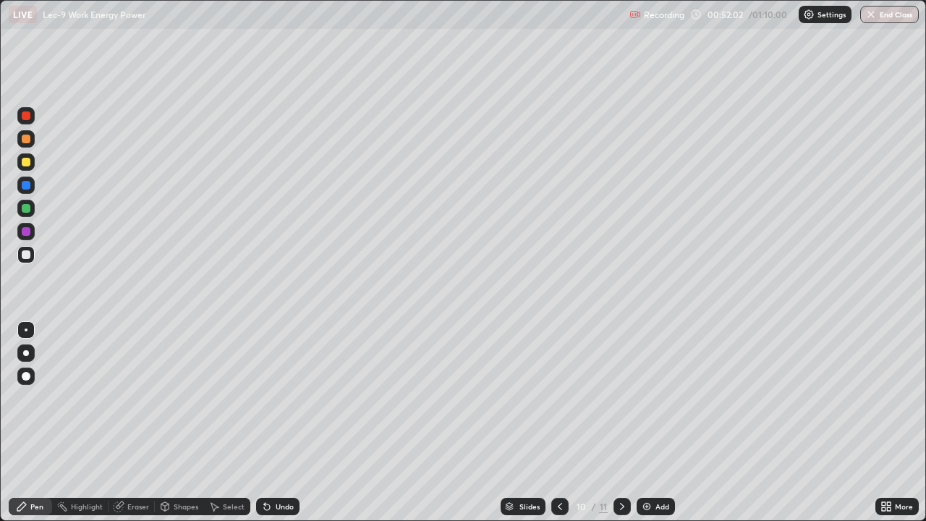
click at [620, 422] on icon at bounding box center [622, 506] width 4 height 7
click at [621, 422] on div at bounding box center [621, 506] width 17 height 17
click at [658, 422] on div "Add" at bounding box center [662, 506] width 14 height 7
click at [29, 255] on div at bounding box center [26, 254] width 9 height 9
click at [283, 422] on div "Undo" at bounding box center [277, 506] width 43 height 17
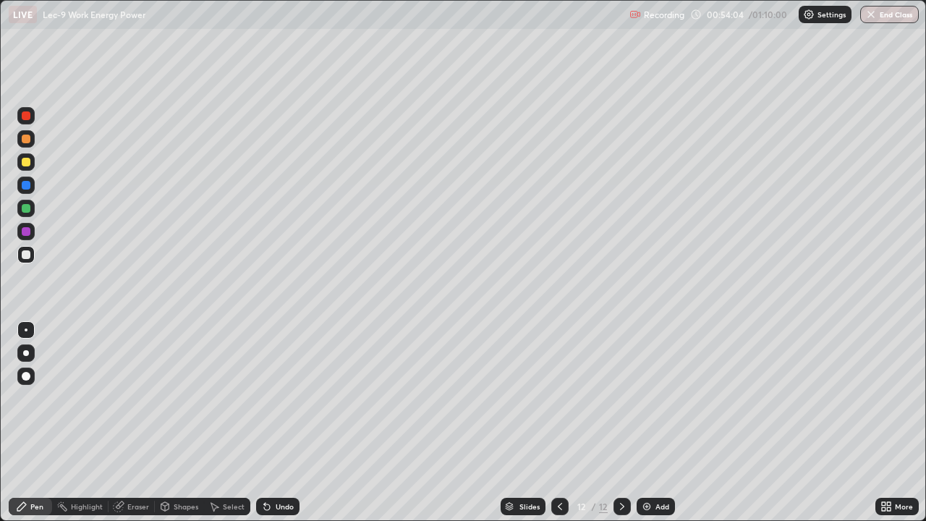
click at [281, 422] on div "Undo" at bounding box center [285, 506] width 18 height 7
click at [283, 422] on div "Undo" at bounding box center [285, 506] width 18 height 7
click at [272, 422] on div "Undo" at bounding box center [277, 506] width 43 height 17
click at [274, 422] on div "Undo" at bounding box center [277, 506] width 43 height 17
click at [656, 422] on div "Add" at bounding box center [662, 506] width 14 height 7
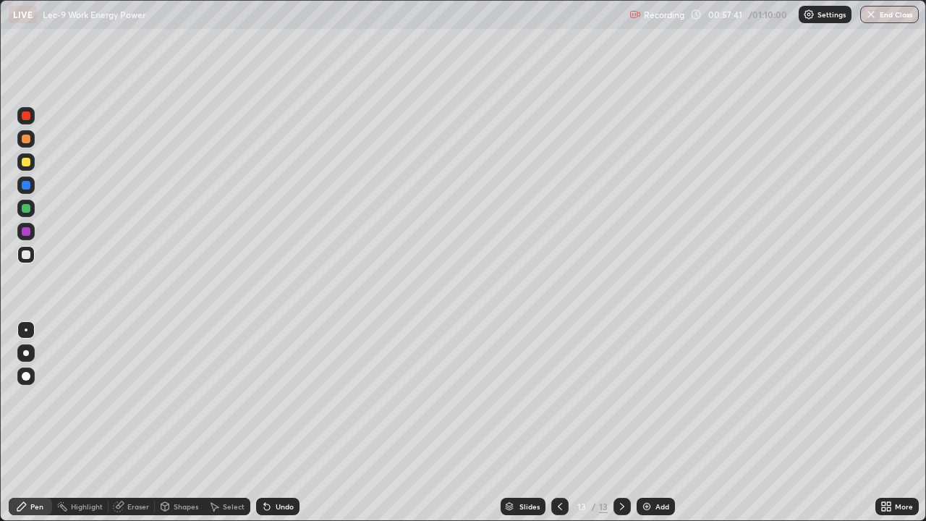
click at [272, 422] on div "Undo" at bounding box center [277, 506] width 43 height 17
click at [273, 422] on div "Undo" at bounding box center [277, 506] width 43 height 17
click at [271, 422] on div "Undo" at bounding box center [277, 506] width 43 height 17
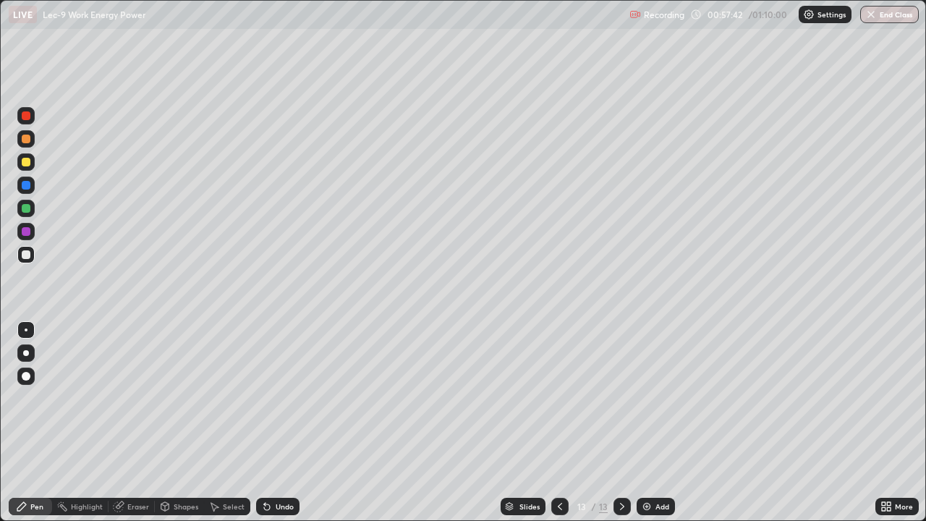
click at [272, 422] on div "Undo" at bounding box center [277, 506] width 43 height 17
click at [271, 422] on div "Undo" at bounding box center [277, 506] width 43 height 17
click at [273, 422] on div "Undo" at bounding box center [277, 506] width 43 height 17
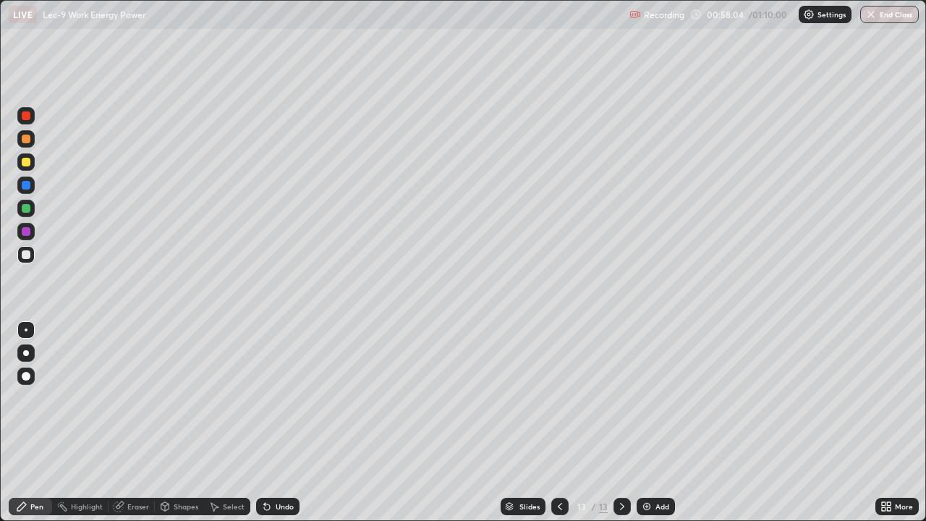
click at [276, 422] on div "Undo" at bounding box center [285, 506] width 18 height 7
click at [227, 422] on div "Select" at bounding box center [234, 506] width 22 height 7
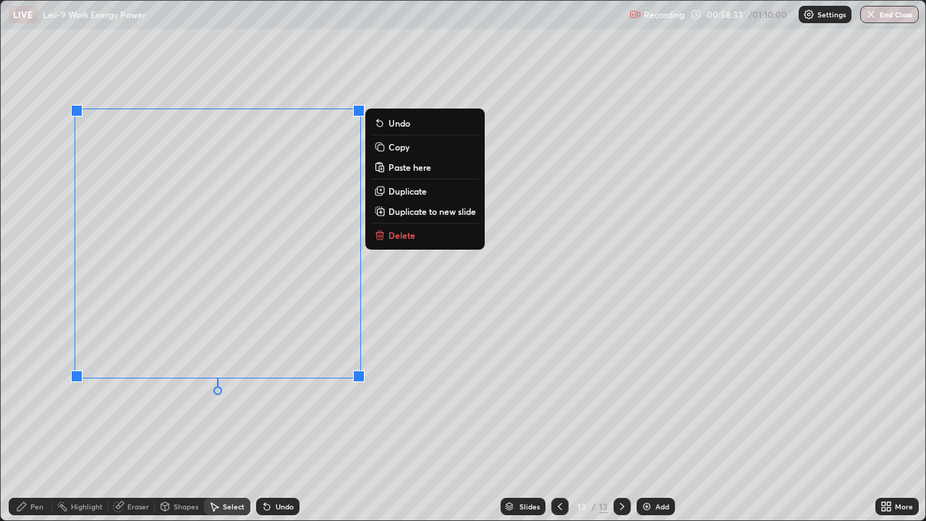
click at [22, 422] on icon at bounding box center [22, 507] width 12 height 12
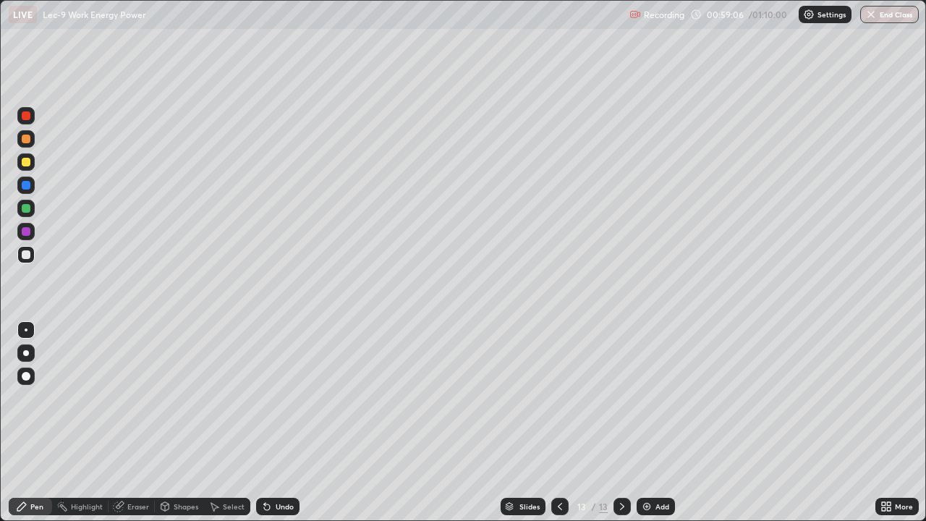
click at [276, 422] on div "Undo" at bounding box center [285, 506] width 18 height 7
click at [271, 422] on div "Undo" at bounding box center [277, 506] width 43 height 17
click at [276, 422] on div "Undo" at bounding box center [285, 506] width 18 height 7
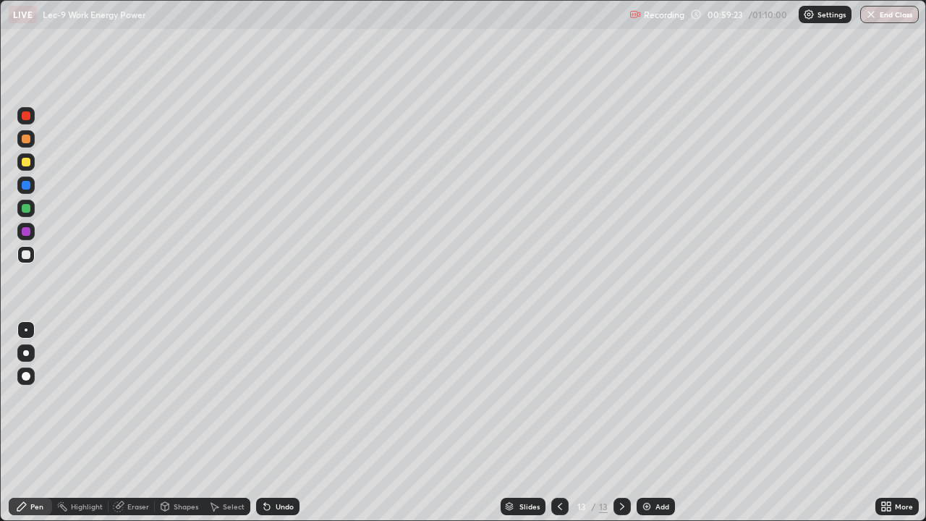
click at [166, 422] on icon at bounding box center [165, 506] width 8 height 9
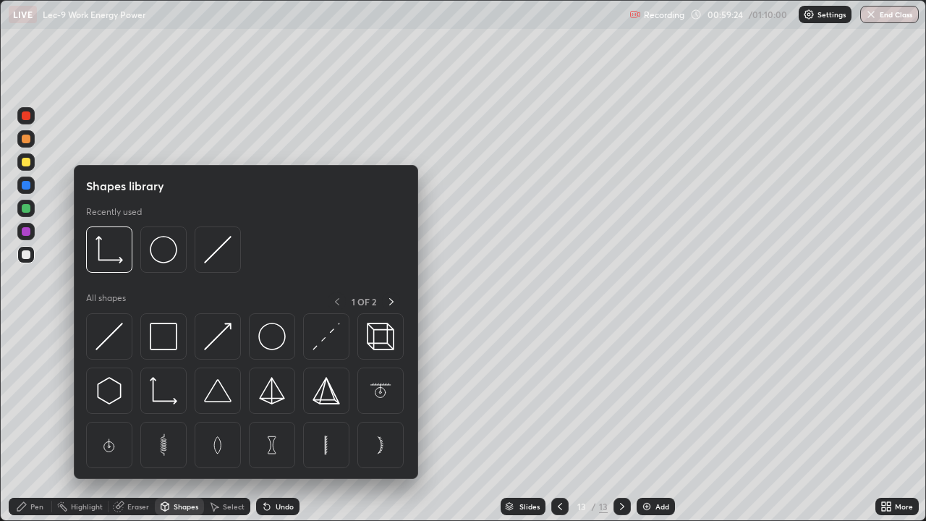
click at [224, 422] on div "Select" at bounding box center [234, 506] width 22 height 7
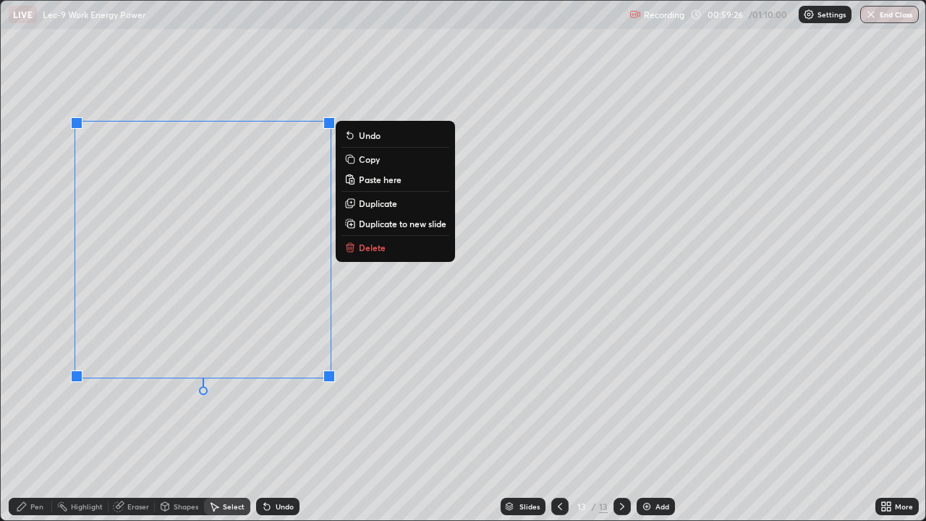
click at [398, 349] on div "0 ° Undo Copy Paste here Duplicate Duplicate to new slide Delete" at bounding box center [463, 260] width 924 height 519
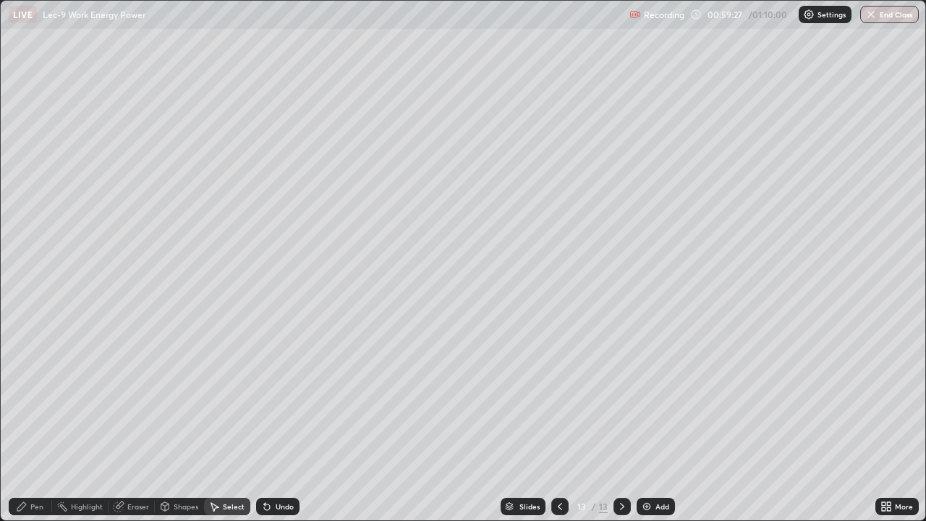
click at [20, 422] on icon at bounding box center [21, 506] width 9 height 9
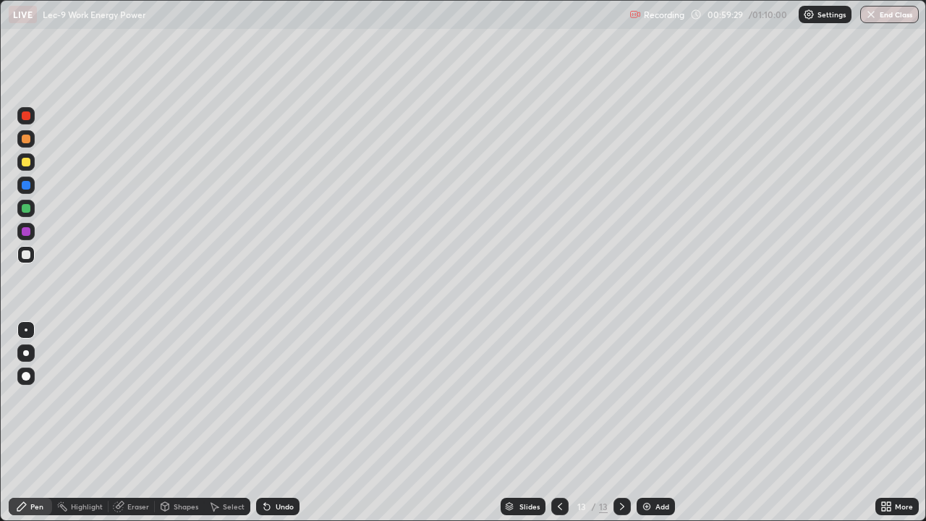
click at [122, 422] on icon at bounding box center [120, 504] width 8 height 7
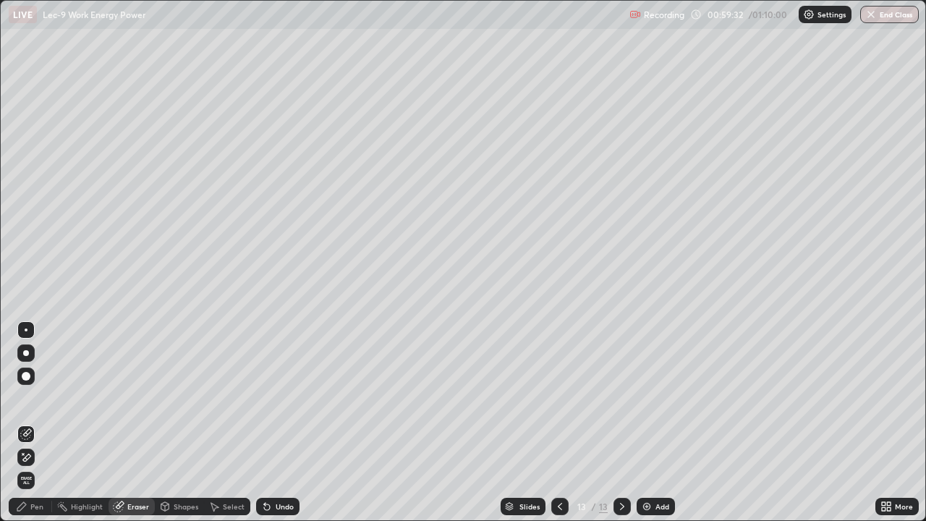
click at [11, 422] on div "Pen" at bounding box center [30, 506] width 43 height 17
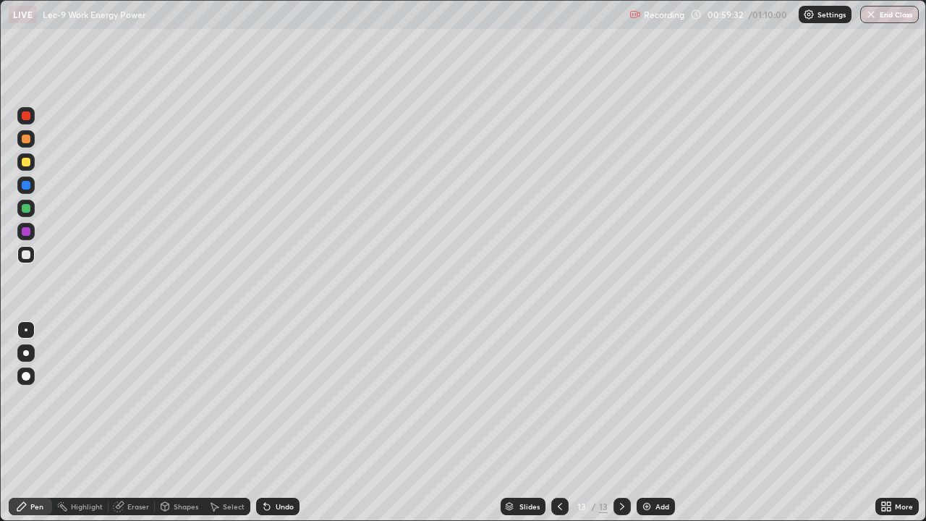
click at [24, 422] on icon at bounding box center [22, 507] width 12 height 12
click at [279, 422] on div "Undo" at bounding box center [277, 506] width 43 height 17
click at [283, 422] on div "Undo" at bounding box center [285, 506] width 18 height 7
click at [280, 422] on div "Undo" at bounding box center [285, 506] width 18 height 7
click at [281, 422] on div "Undo" at bounding box center [285, 506] width 18 height 7
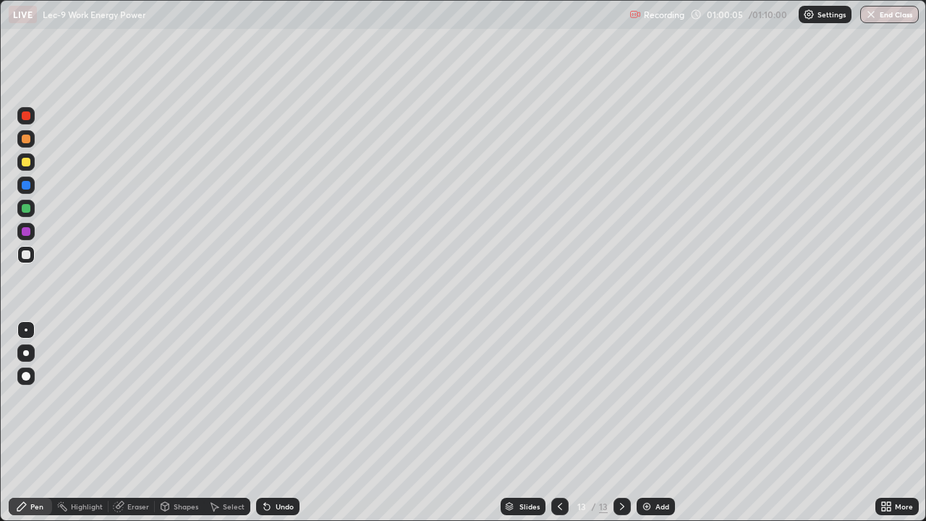
click at [280, 422] on div "Undo" at bounding box center [285, 506] width 18 height 7
click at [279, 422] on div "Undo" at bounding box center [285, 506] width 18 height 7
click at [270, 422] on icon at bounding box center [267, 507] width 12 height 12
click at [265, 422] on icon at bounding box center [267, 507] width 6 height 6
click at [135, 422] on div "Eraser" at bounding box center [138, 506] width 22 height 7
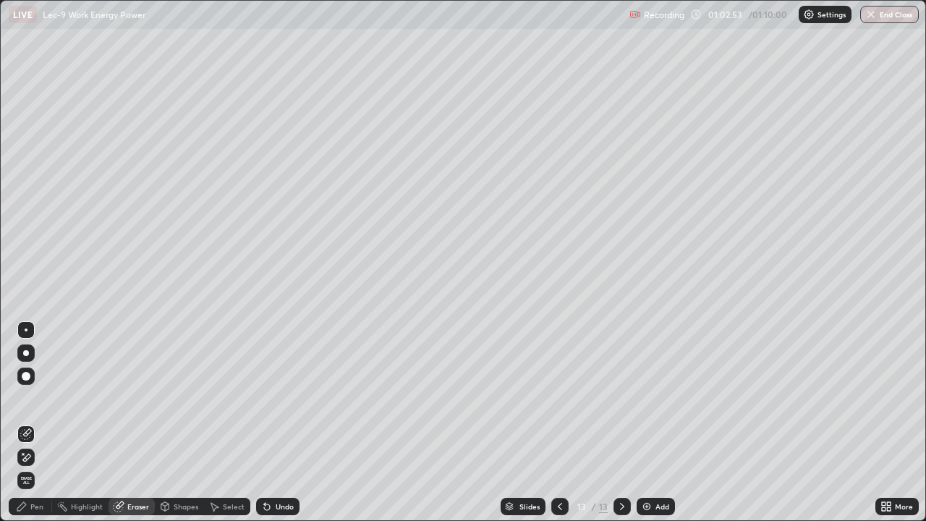
click at [30, 422] on div "Pen" at bounding box center [36, 506] width 13 height 7
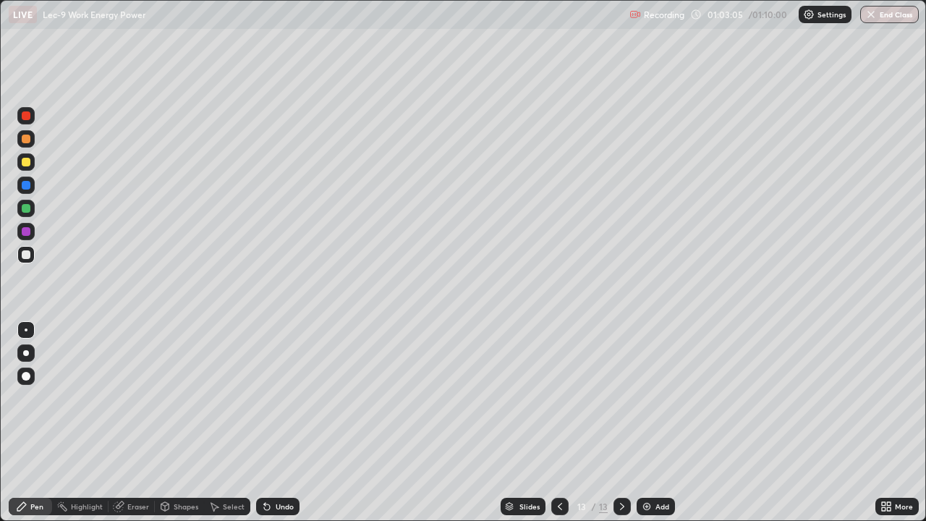
click at [270, 422] on icon at bounding box center [267, 507] width 12 height 12
click at [224, 422] on div "Select" at bounding box center [227, 506] width 46 height 17
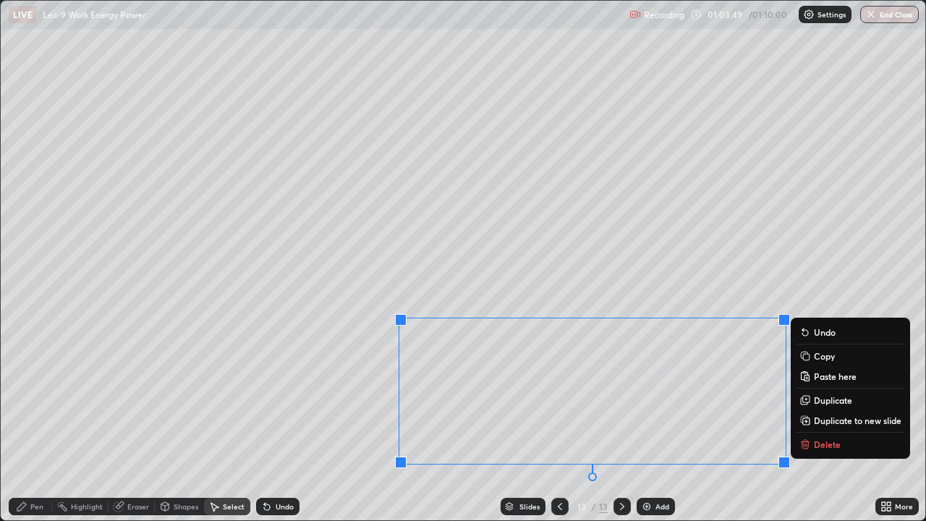
click at [832, 421] on p "Duplicate to new slide" at bounding box center [858, 420] width 88 height 12
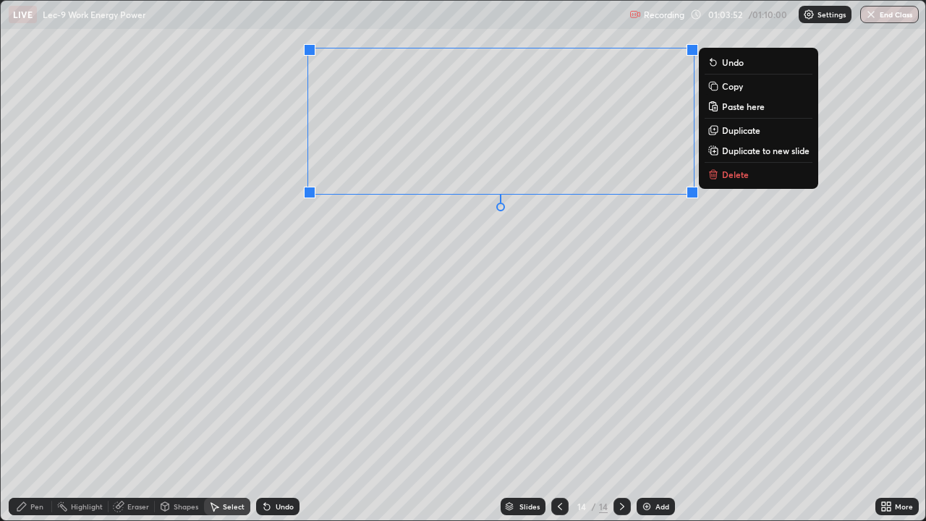
click at [137, 422] on div "Eraser" at bounding box center [138, 506] width 22 height 7
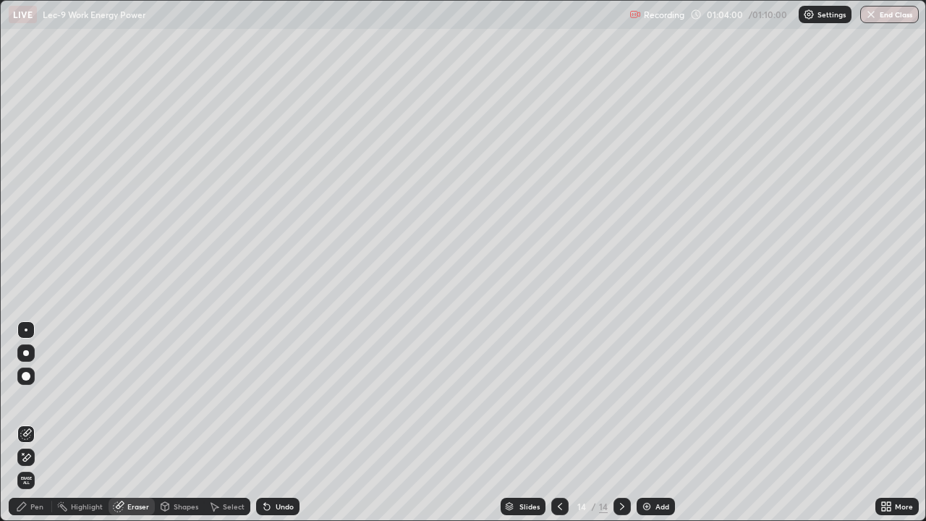
click at [23, 422] on div "Pen" at bounding box center [30, 506] width 43 height 17
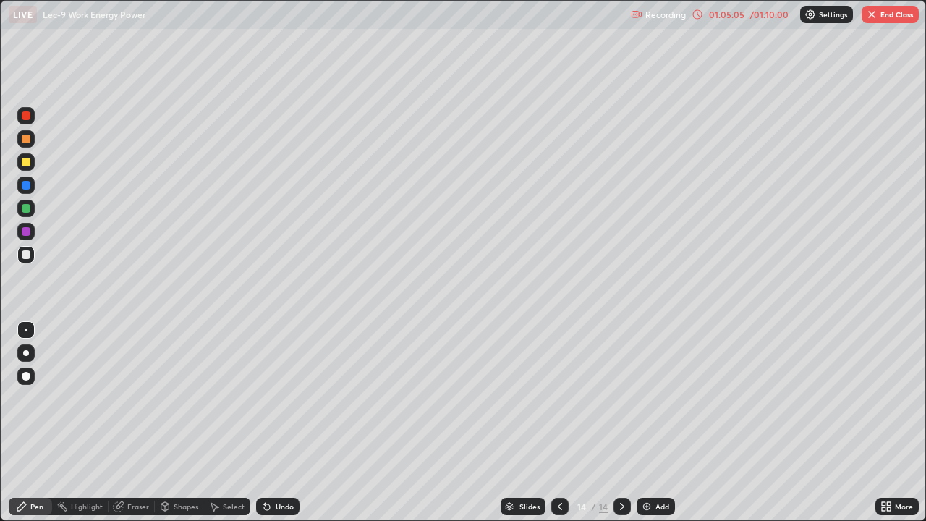
click at [655, 422] on div "Add" at bounding box center [662, 506] width 14 height 7
click at [558, 422] on icon at bounding box center [560, 507] width 12 height 12
click at [626, 422] on icon at bounding box center [622, 507] width 12 height 12
click at [271, 422] on div "Undo" at bounding box center [277, 506] width 43 height 17
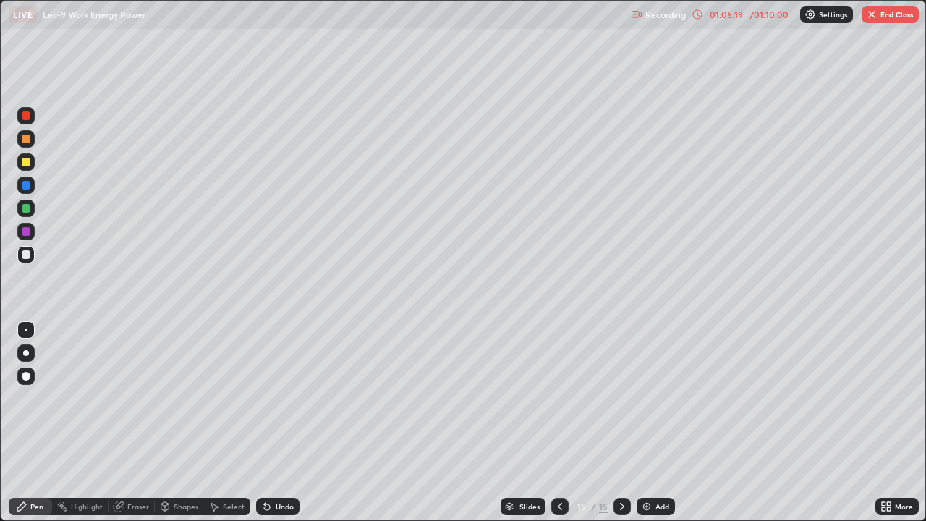
click at [271, 422] on div "Undo" at bounding box center [277, 506] width 43 height 17
click at [558, 422] on icon at bounding box center [560, 507] width 12 height 12
click at [551, 422] on div at bounding box center [559, 506] width 17 height 17
click at [284, 422] on div "Undo" at bounding box center [285, 506] width 18 height 7
click at [281, 422] on div "Undo" at bounding box center [285, 506] width 18 height 7
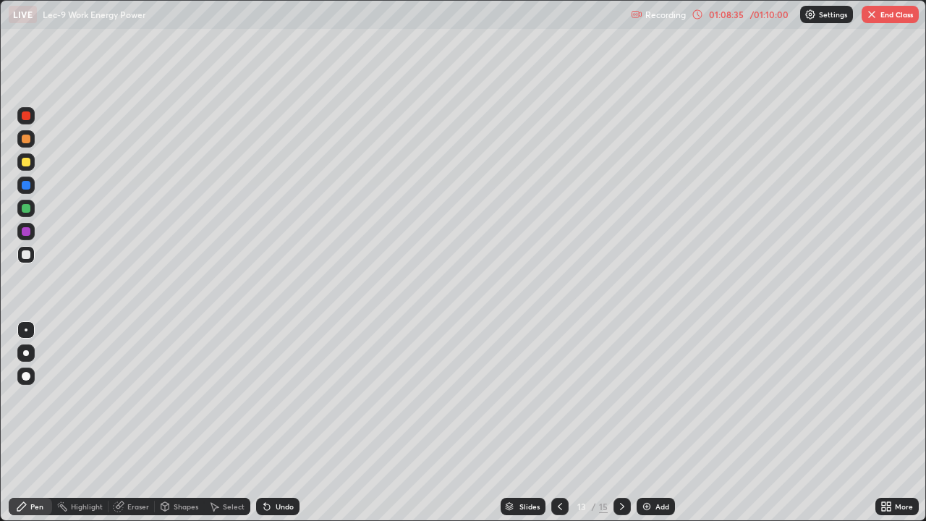
click at [279, 422] on div "Undo" at bounding box center [285, 506] width 18 height 7
click at [620, 422] on icon at bounding box center [622, 507] width 12 height 12
click at [621, 422] on icon at bounding box center [622, 507] width 12 height 12
click at [655, 422] on div "Add" at bounding box center [662, 506] width 14 height 7
click at [27, 257] on div at bounding box center [26, 254] width 9 height 9
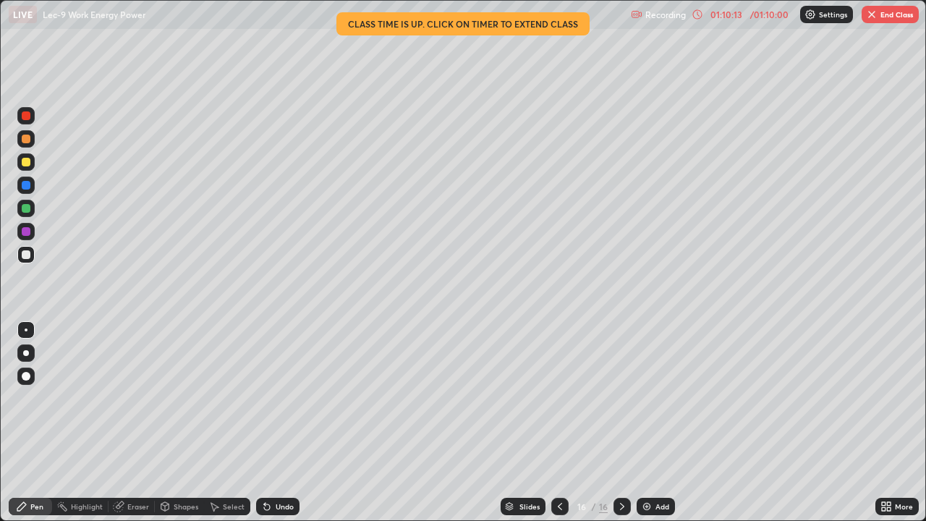
click at [286, 422] on div "Undo" at bounding box center [277, 506] width 43 height 17
click at [282, 422] on div "Undo" at bounding box center [277, 506] width 43 height 17
click at [281, 422] on div "Undo" at bounding box center [285, 506] width 18 height 7
click at [282, 422] on div "Undo" at bounding box center [277, 506] width 43 height 17
click at [279, 422] on div "Undo" at bounding box center [277, 506] width 43 height 17
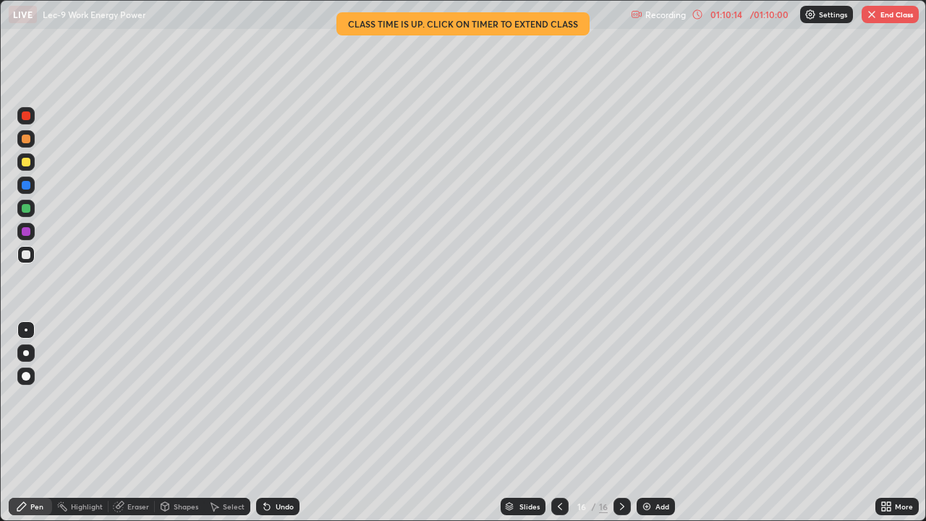
click at [278, 422] on div "Undo" at bounding box center [277, 506] width 43 height 17
click at [281, 422] on div "Undo" at bounding box center [277, 506] width 43 height 17
click at [279, 422] on div "Undo" at bounding box center [277, 506] width 43 height 17
click at [277, 422] on div "Undo" at bounding box center [277, 506] width 43 height 17
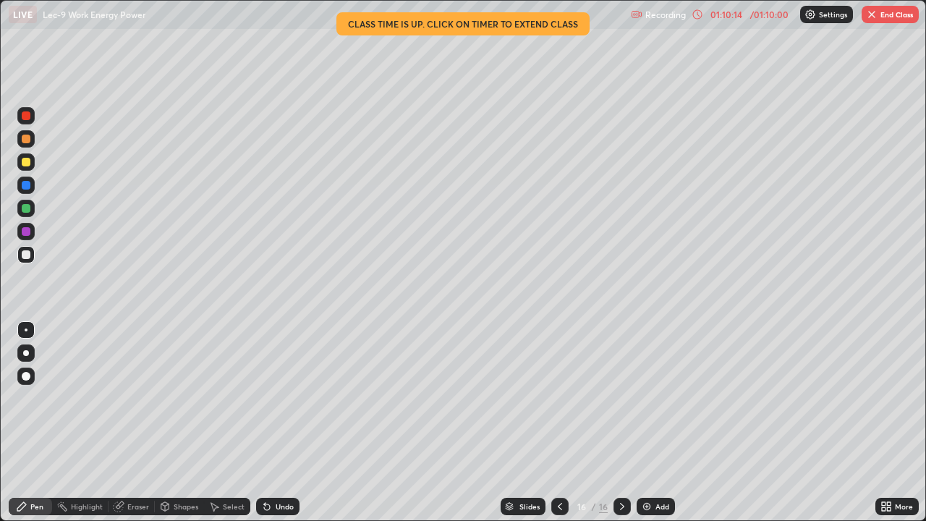
click at [277, 422] on div "Undo" at bounding box center [277, 506] width 43 height 17
click at [276, 422] on div "Undo" at bounding box center [277, 506] width 43 height 17
click at [274, 422] on div "Undo" at bounding box center [277, 506] width 43 height 17
click at [273, 422] on div "Undo" at bounding box center [277, 506] width 43 height 17
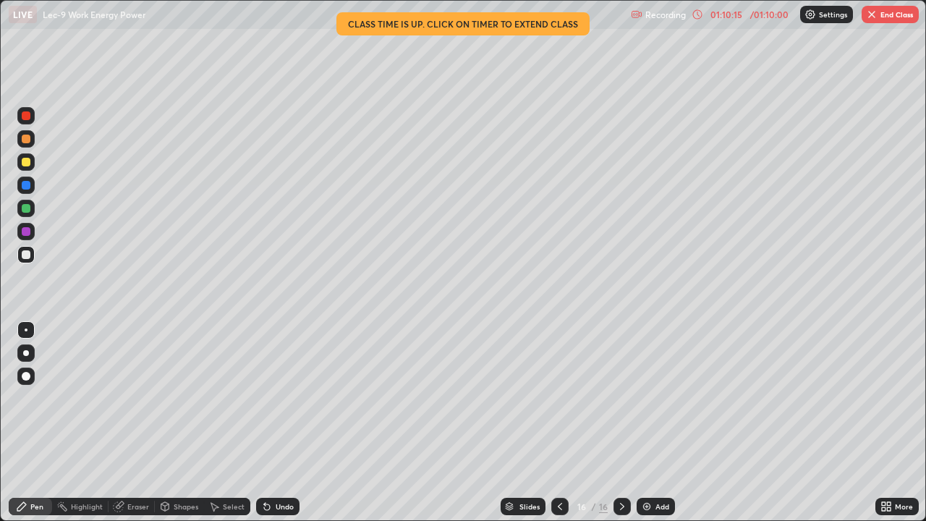
click at [275, 422] on div "Undo" at bounding box center [277, 506] width 43 height 17
click at [273, 422] on div "Undo" at bounding box center [277, 506] width 43 height 17
click at [558, 422] on icon at bounding box center [560, 507] width 12 height 12
click at [557, 422] on icon at bounding box center [560, 507] width 12 height 12
click at [561, 422] on div at bounding box center [559, 506] width 17 height 17
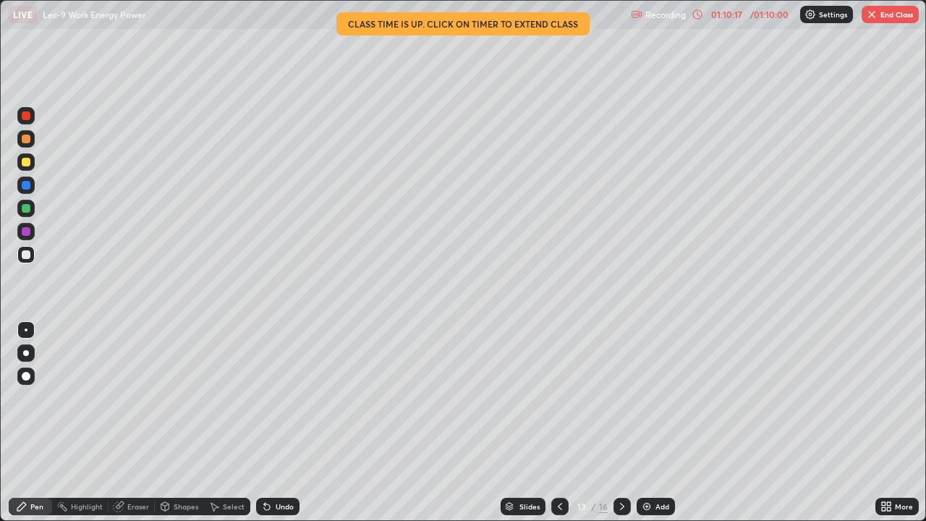
click at [561, 422] on icon at bounding box center [560, 507] width 12 height 12
click at [560, 422] on icon at bounding box center [560, 507] width 12 height 12
click at [559, 422] on div at bounding box center [559, 506] width 17 height 17
click at [622, 422] on div at bounding box center [621, 506] width 17 height 17
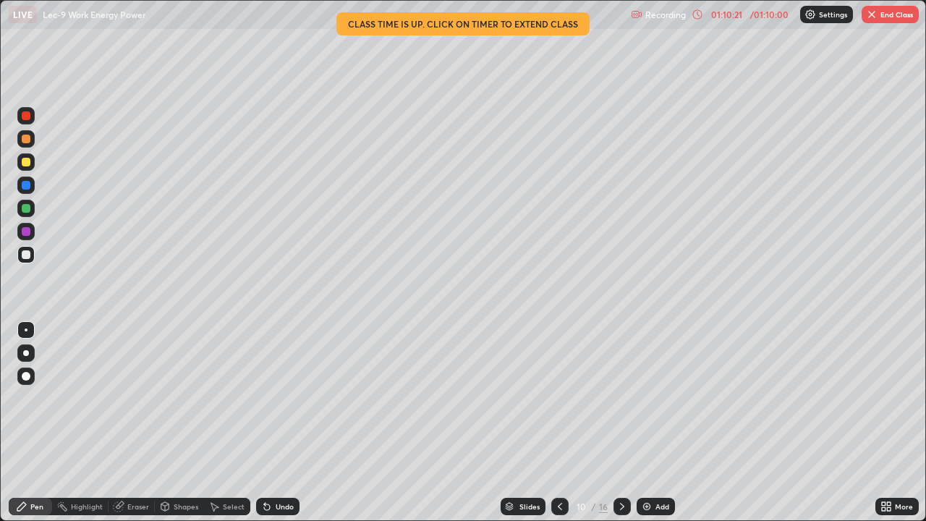
click at [558, 422] on icon at bounding box center [560, 507] width 12 height 12
click at [624, 422] on icon at bounding box center [622, 507] width 12 height 12
click at [622, 422] on icon at bounding box center [622, 507] width 12 height 12
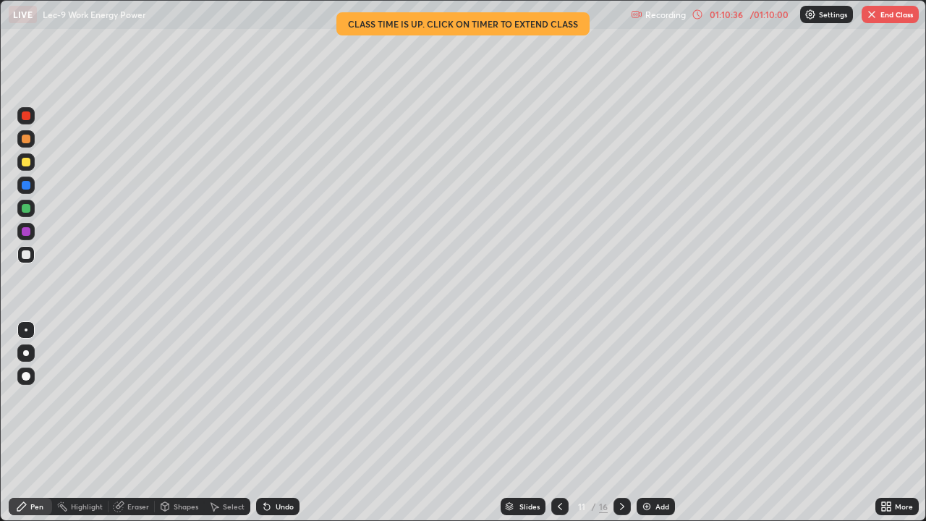
click at [558, 422] on icon at bounding box center [560, 507] width 12 height 12
click at [895, 8] on button "End Class" at bounding box center [890, 14] width 57 height 17
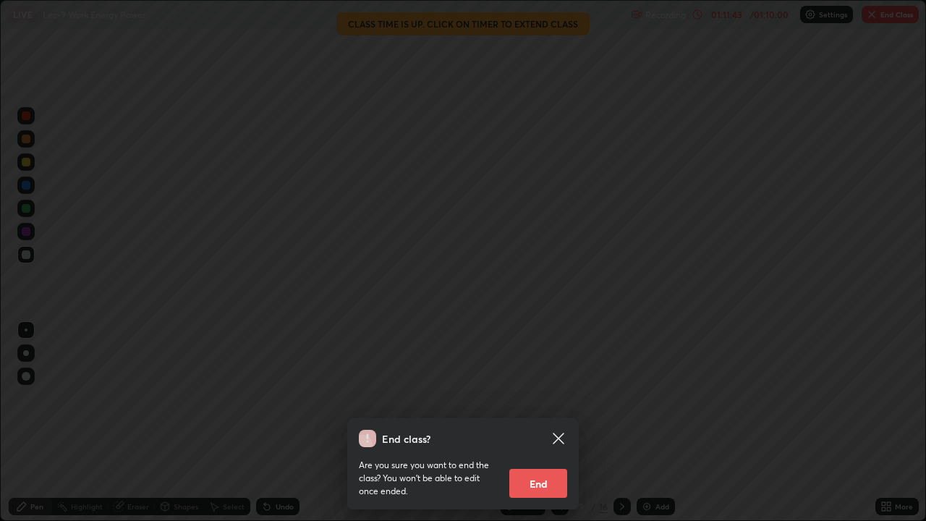
click at [523, 422] on button "End" at bounding box center [538, 483] width 58 height 29
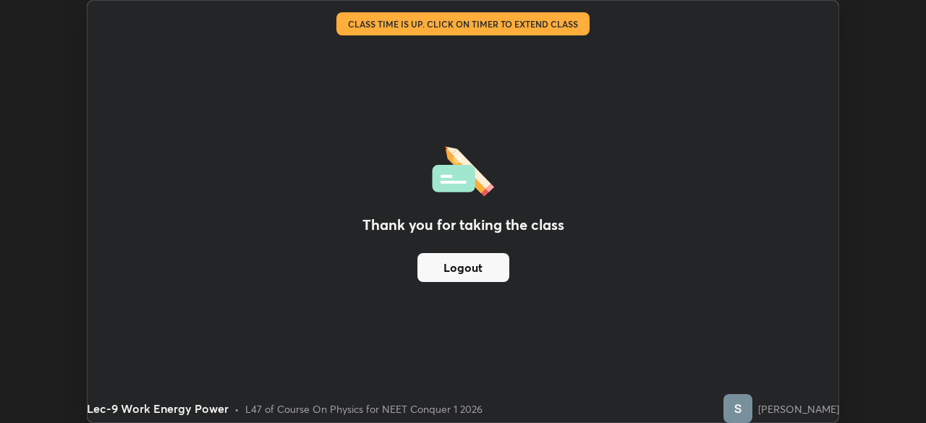
scroll to position [71915, 71412]
